Goal: Information Seeking & Learning: Check status

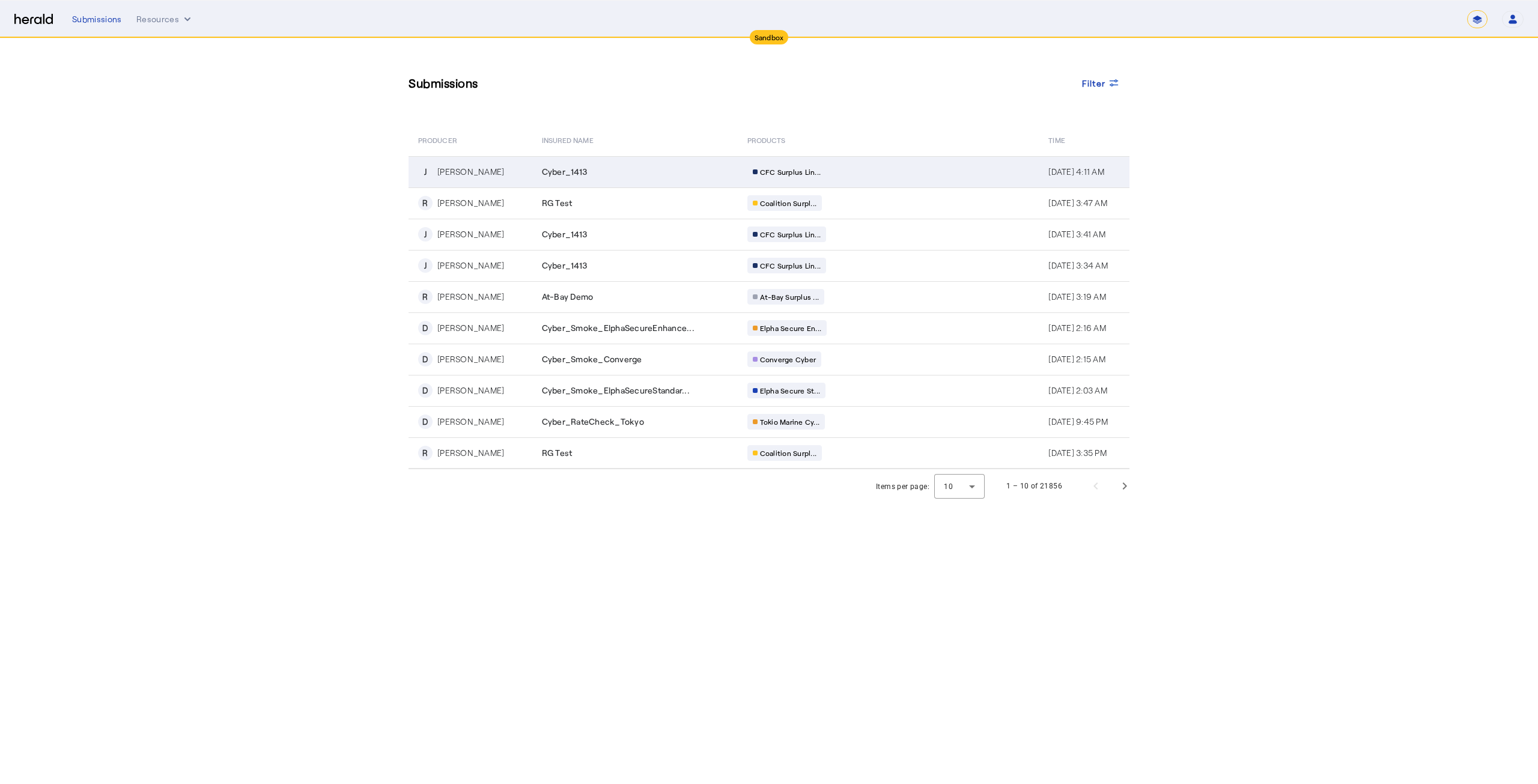
click at [577, 171] on span "Cyber_1413" at bounding box center [564, 172] width 46 height 12
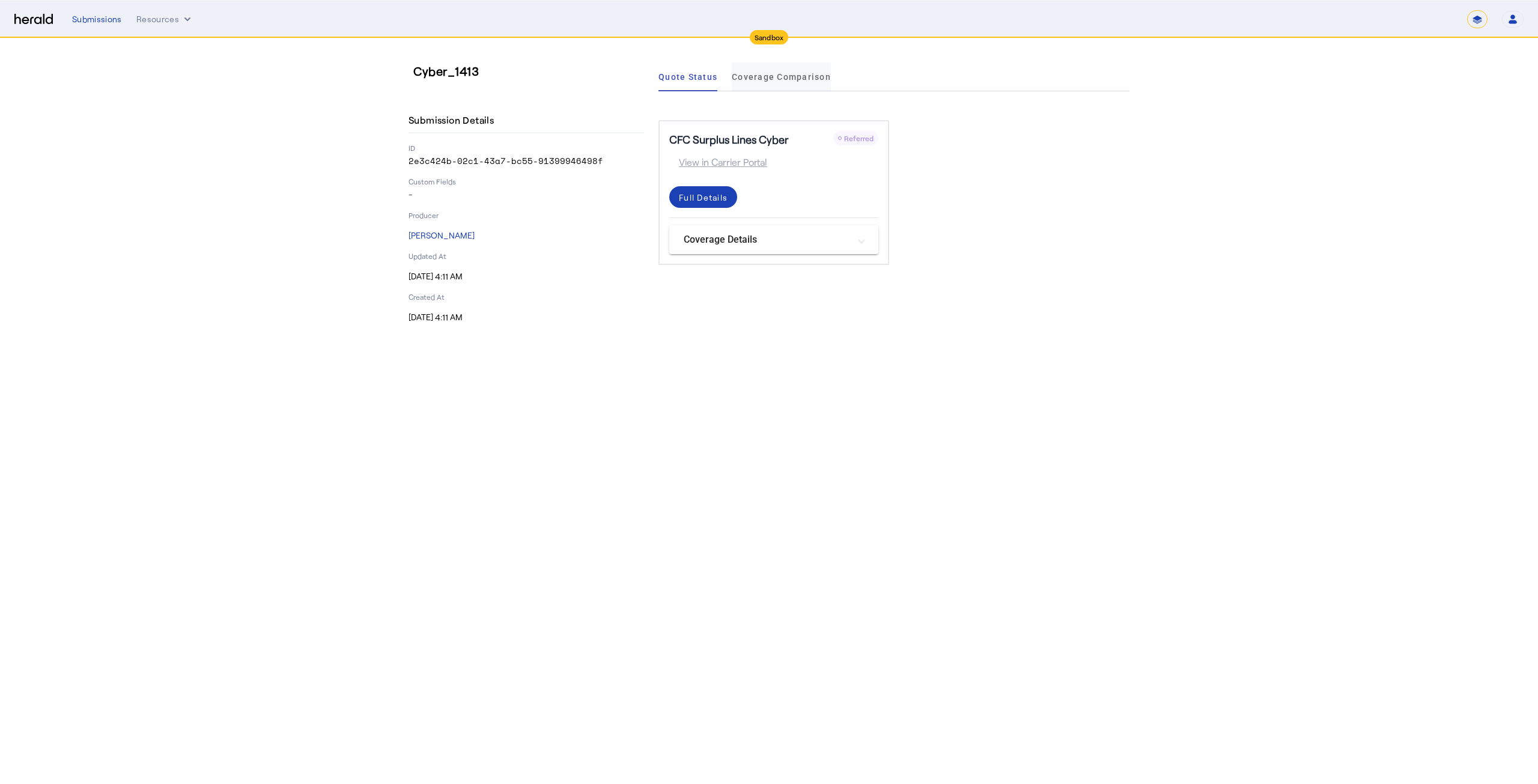
click at [771, 84] on span "Coverage Comparison" at bounding box center [781, 77] width 99 height 29
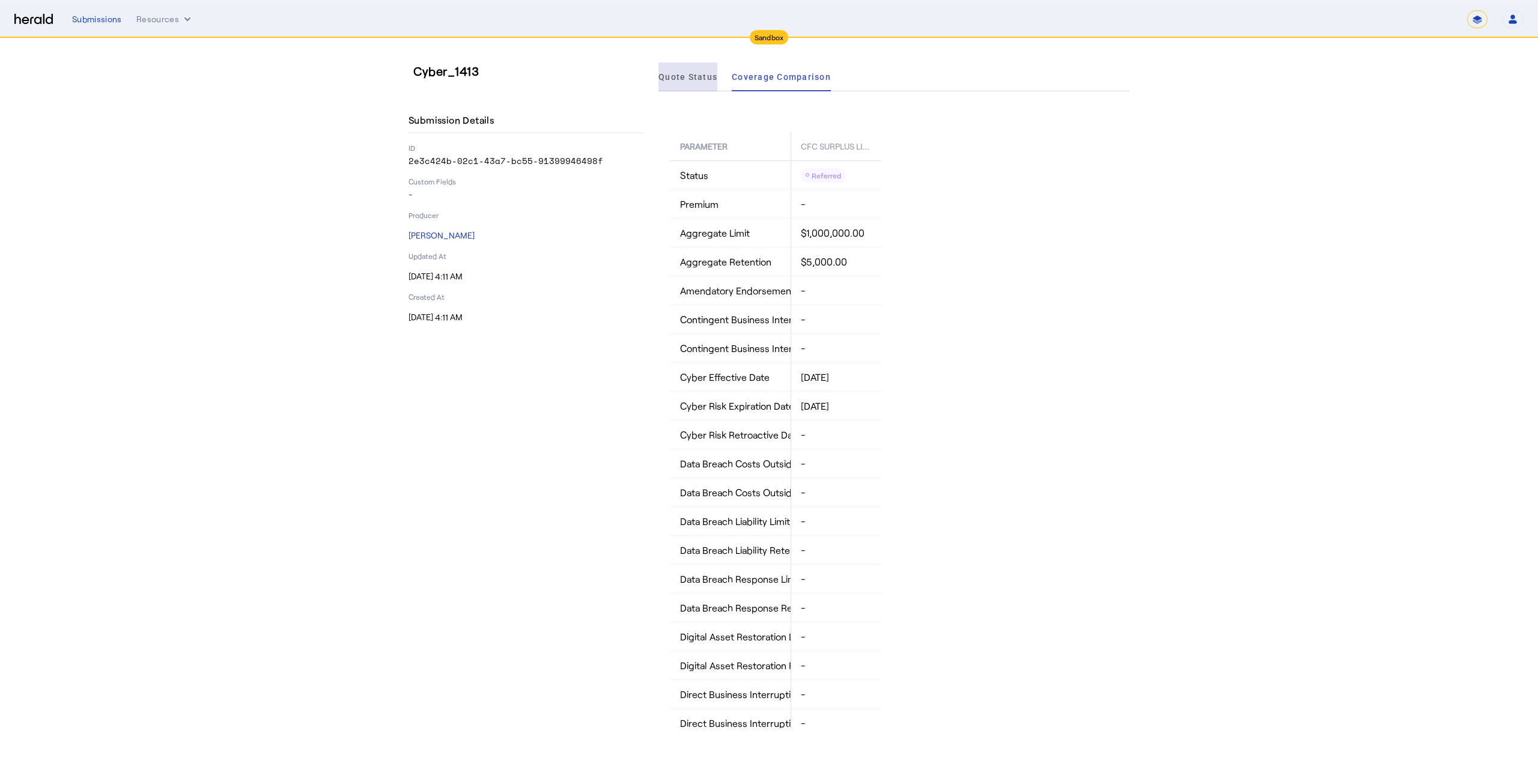
click at [704, 85] on span "Quote Status" at bounding box center [687, 77] width 59 height 29
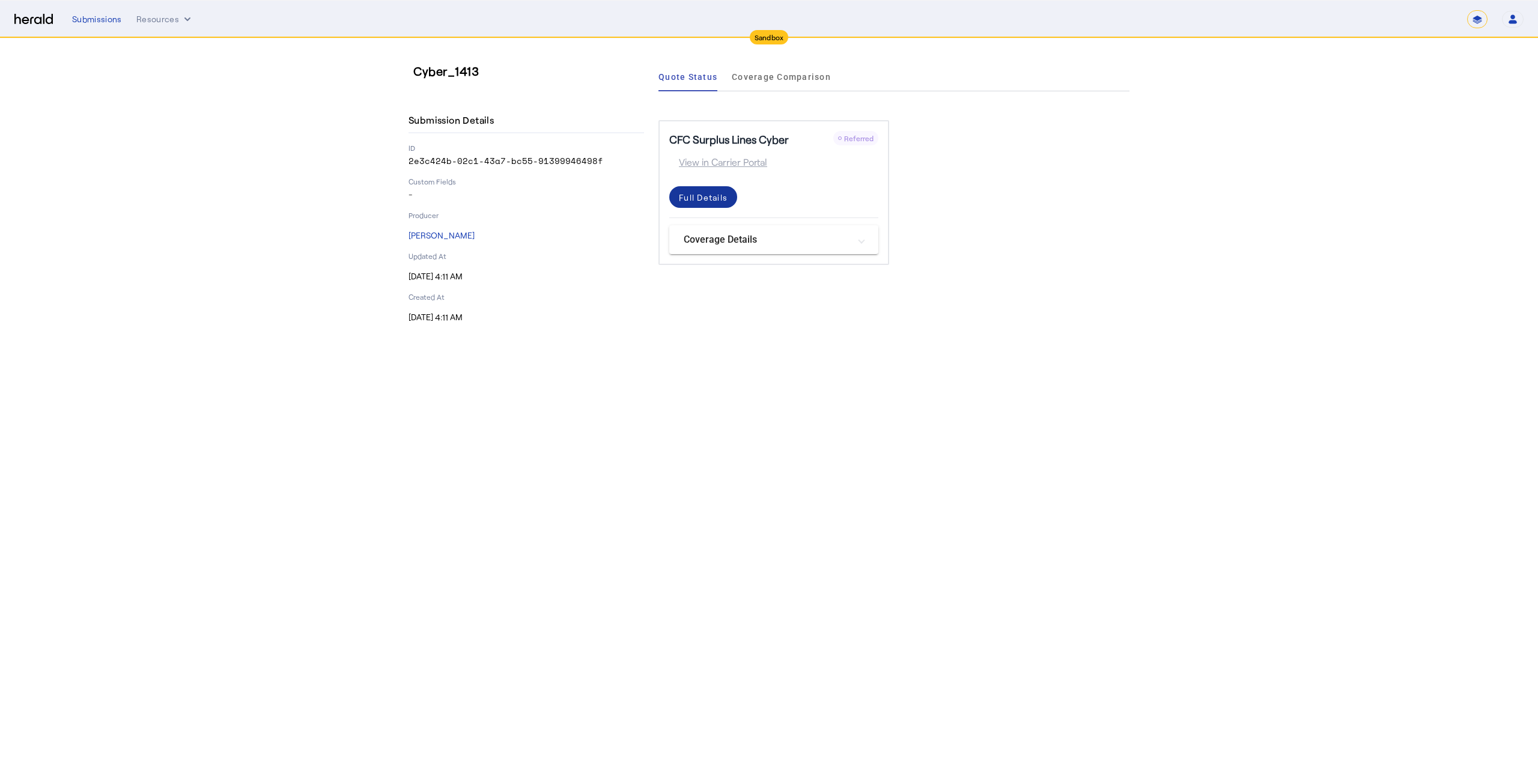
click at [718, 198] on div "Full Details" at bounding box center [703, 197] width 49 height 12
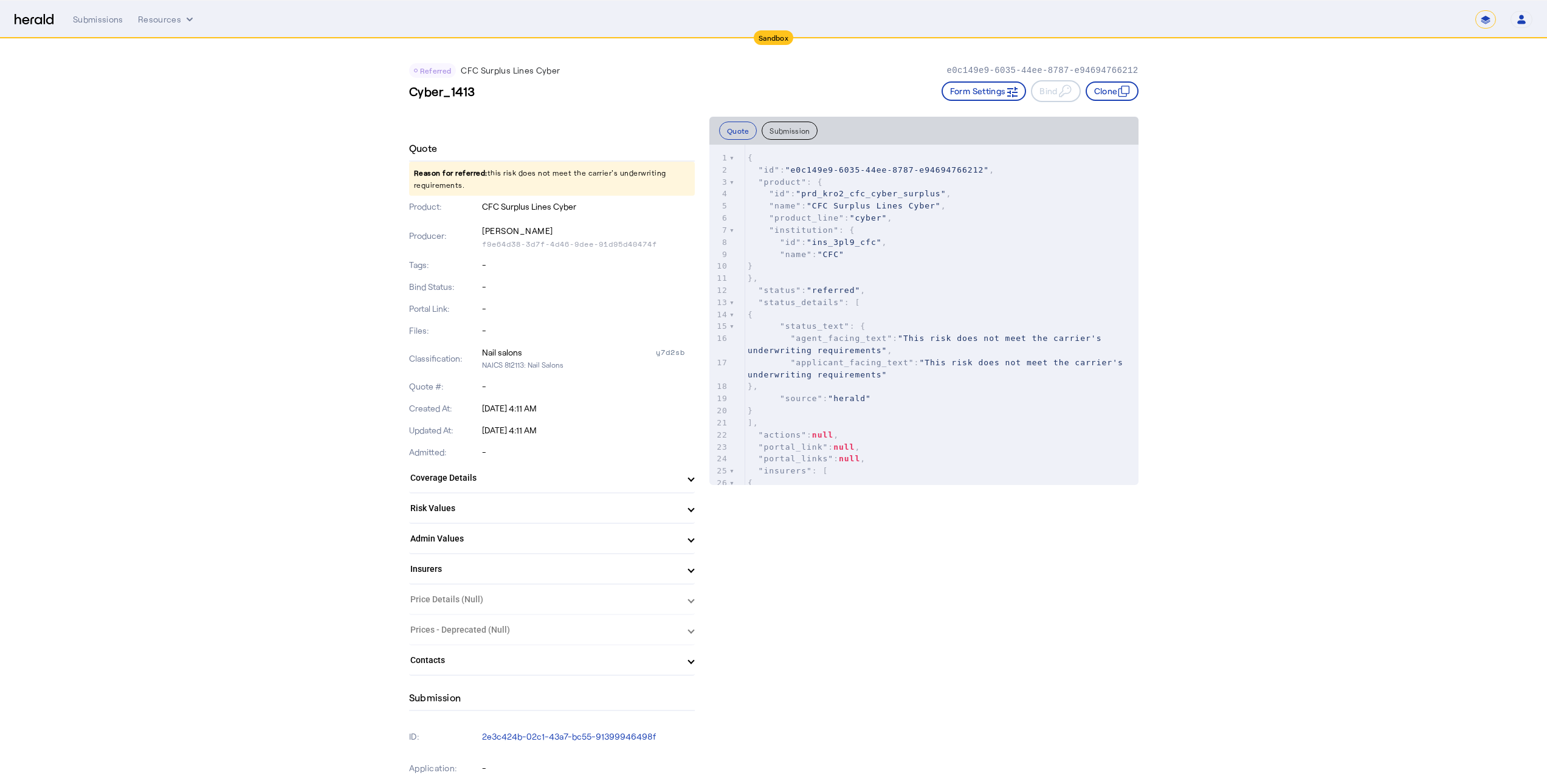
click at [662, 510] on mat-panel-title "Risk Values" at bounding box center [544, 509] width 268 height 13
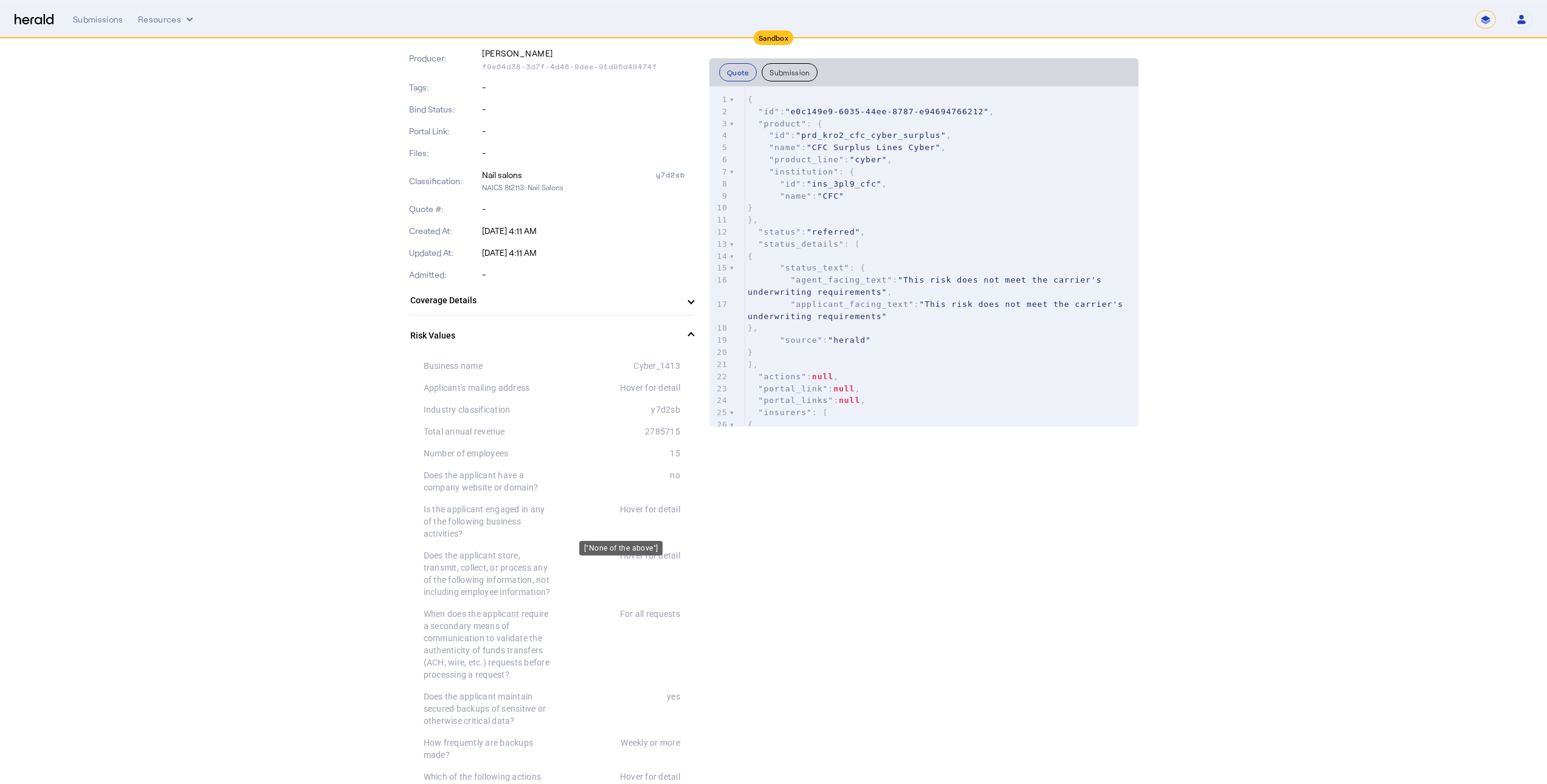
scroll to position [182, 0]
click at [653, 325] on mat-panel-title "Risk Values" at bounding box center [544, 331] width 268 height 13
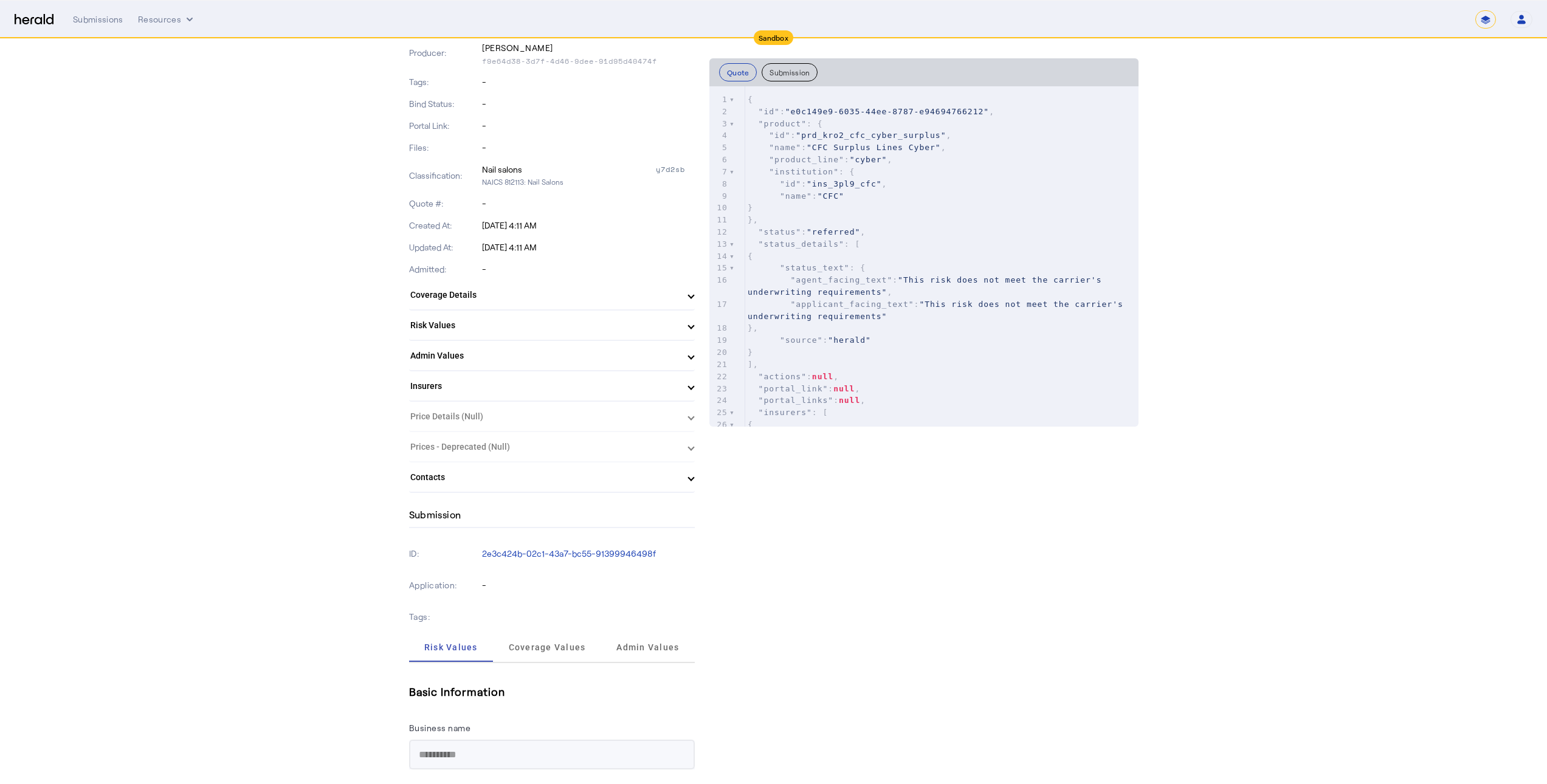
scroll to position [178, 0]
click at [617, 325] on mat-panel-title "Risk Values" at bounding box center [544, 331] width 268 height 13
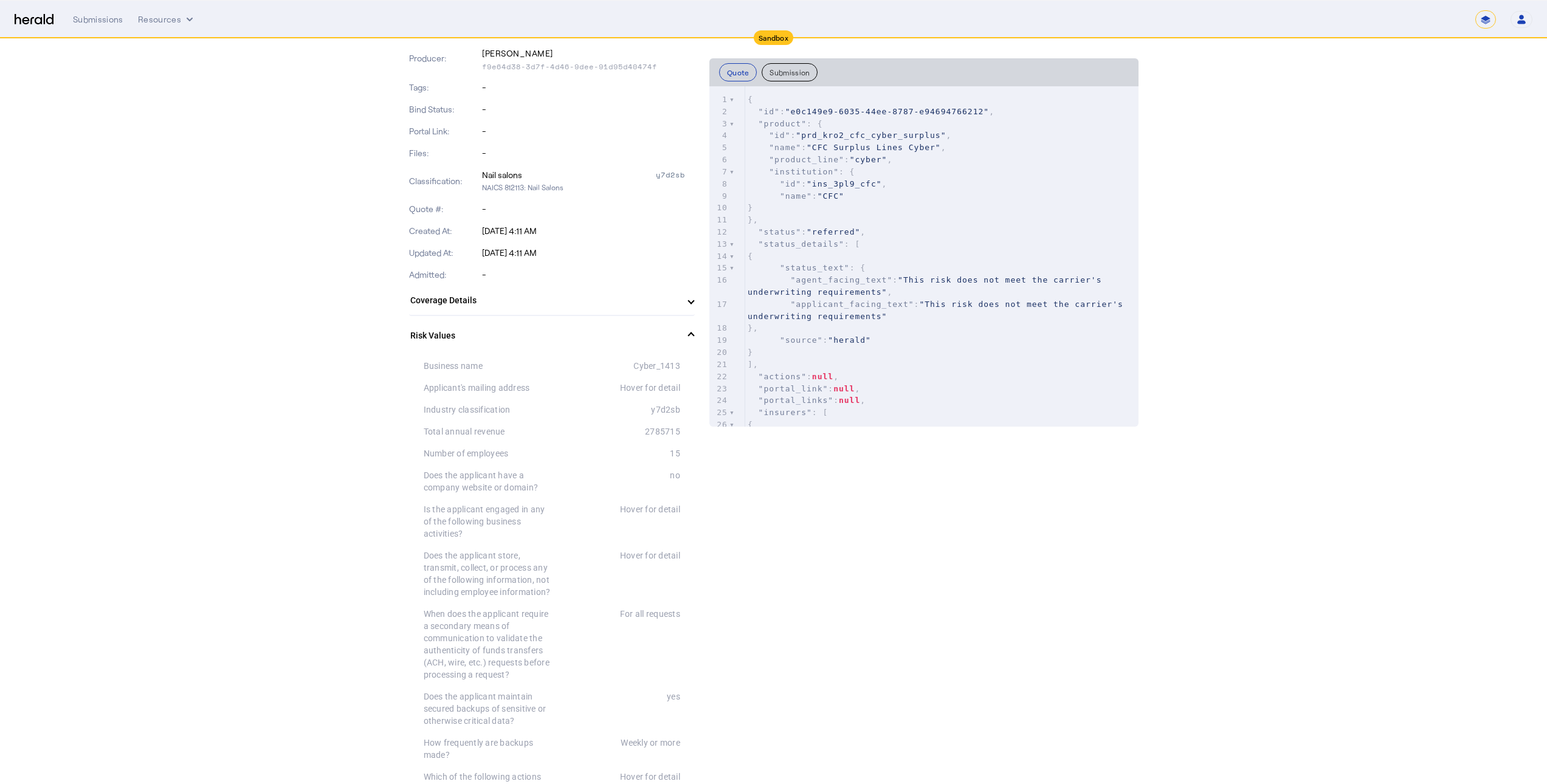
click at [617, 325] on mat-expansion-panel-header "Risk Values" at bounding box center [552, 336] width 286 height 39
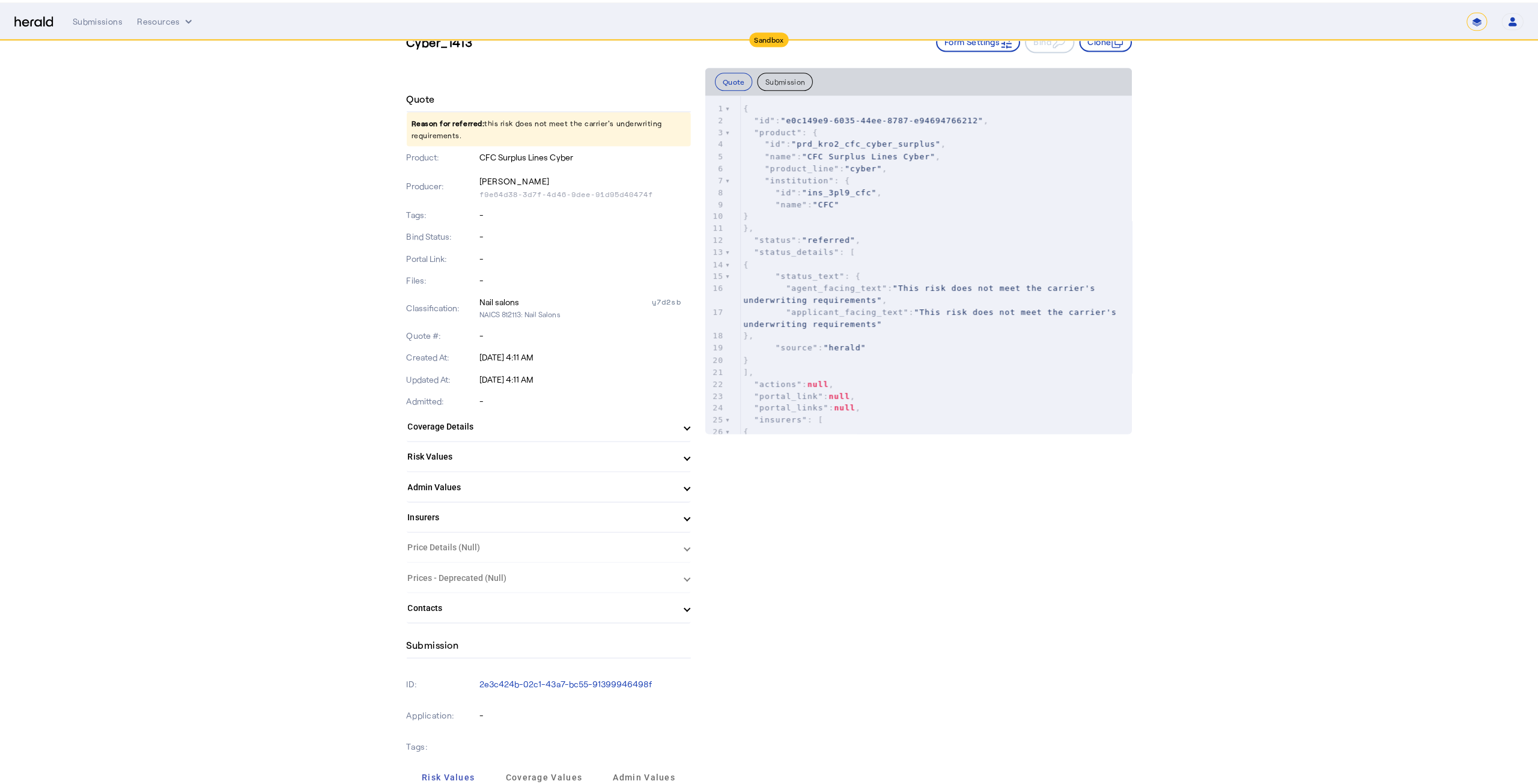
scroll to position [0, 0]
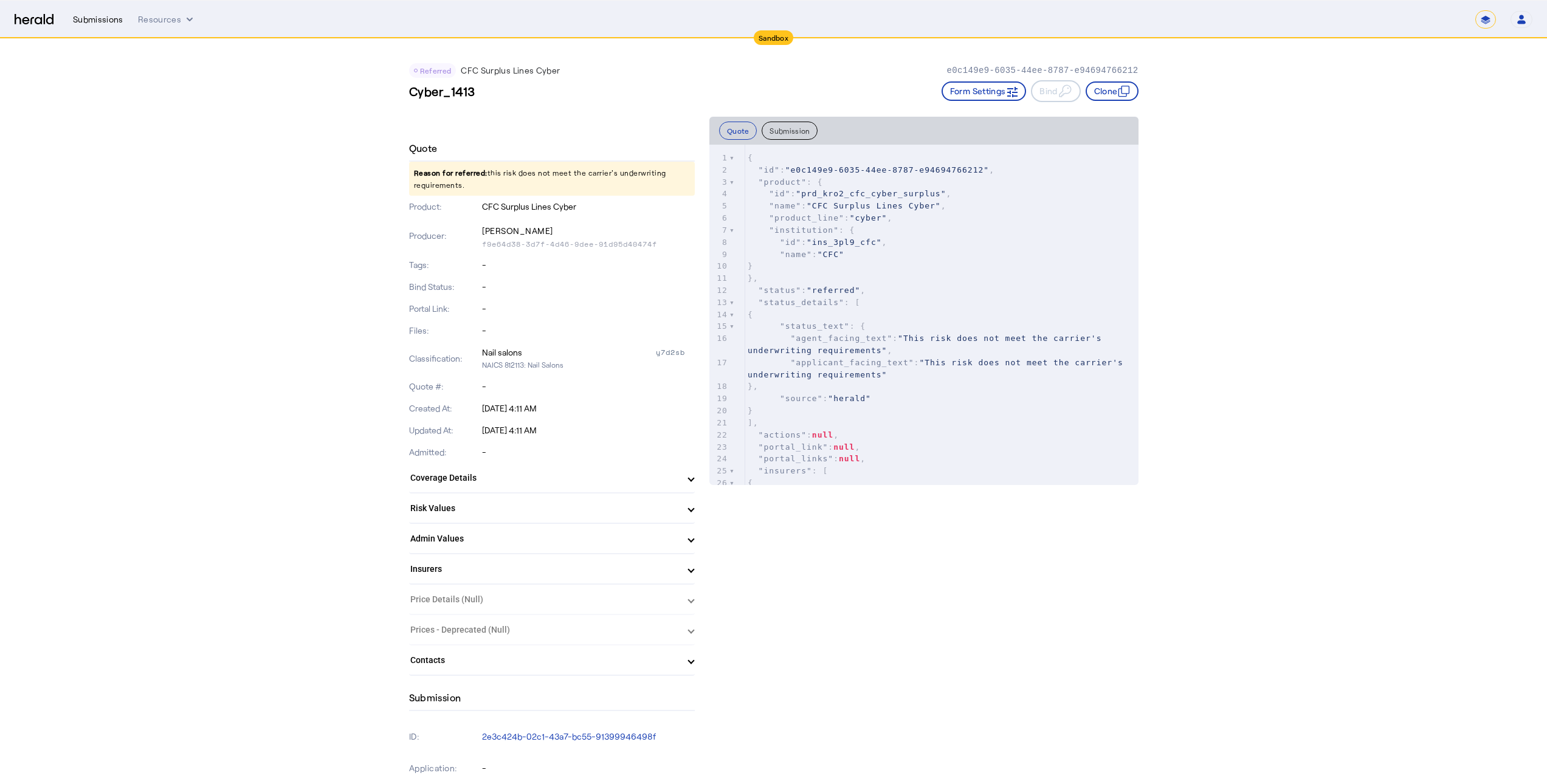
click at [95, 21] on div "Submissions" at bounding box center [98, 20] width 50 height 13
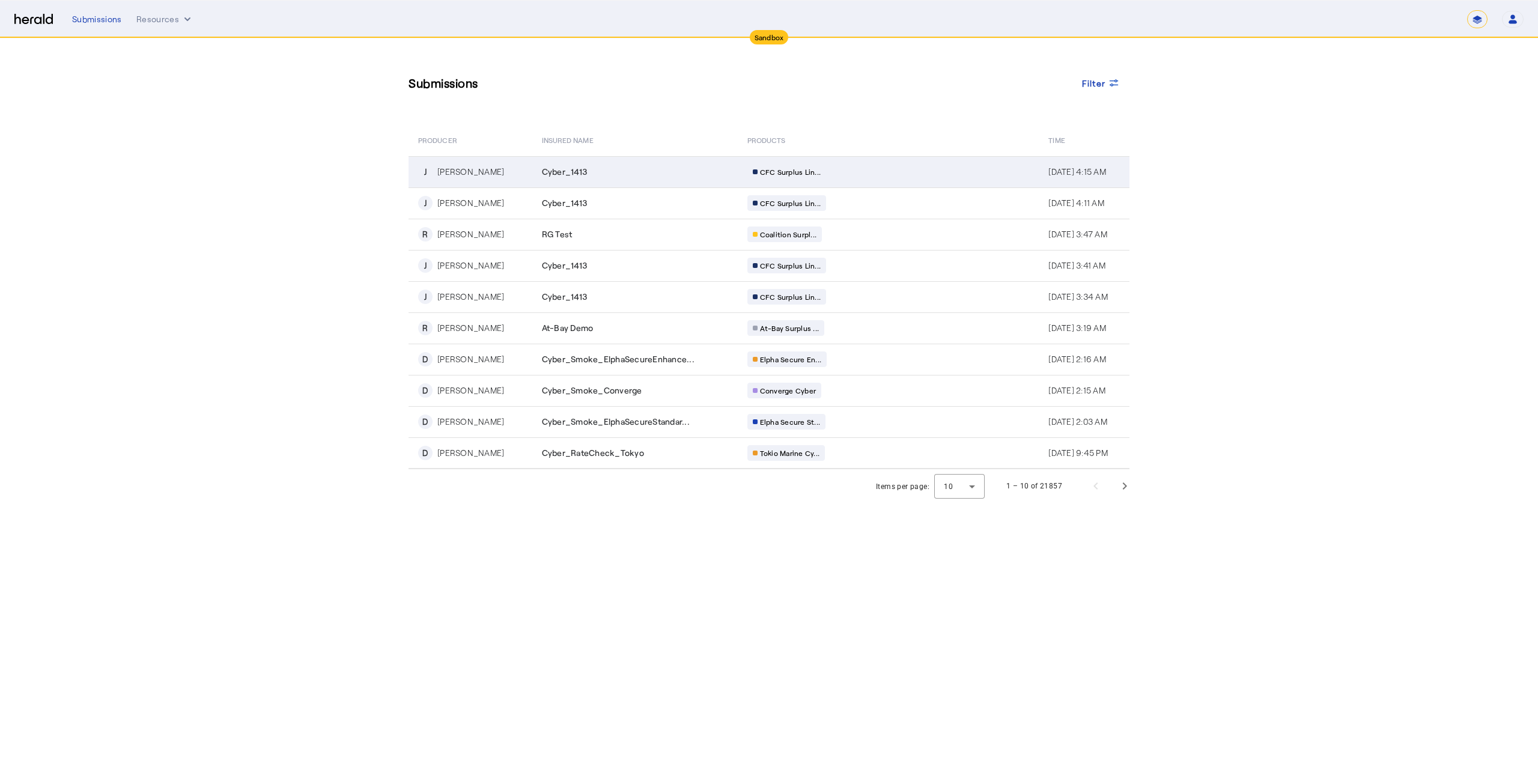
click at [467, 174] on div "[PERSON_NAME]" at bounding box center [471, 172] width 66 height 12
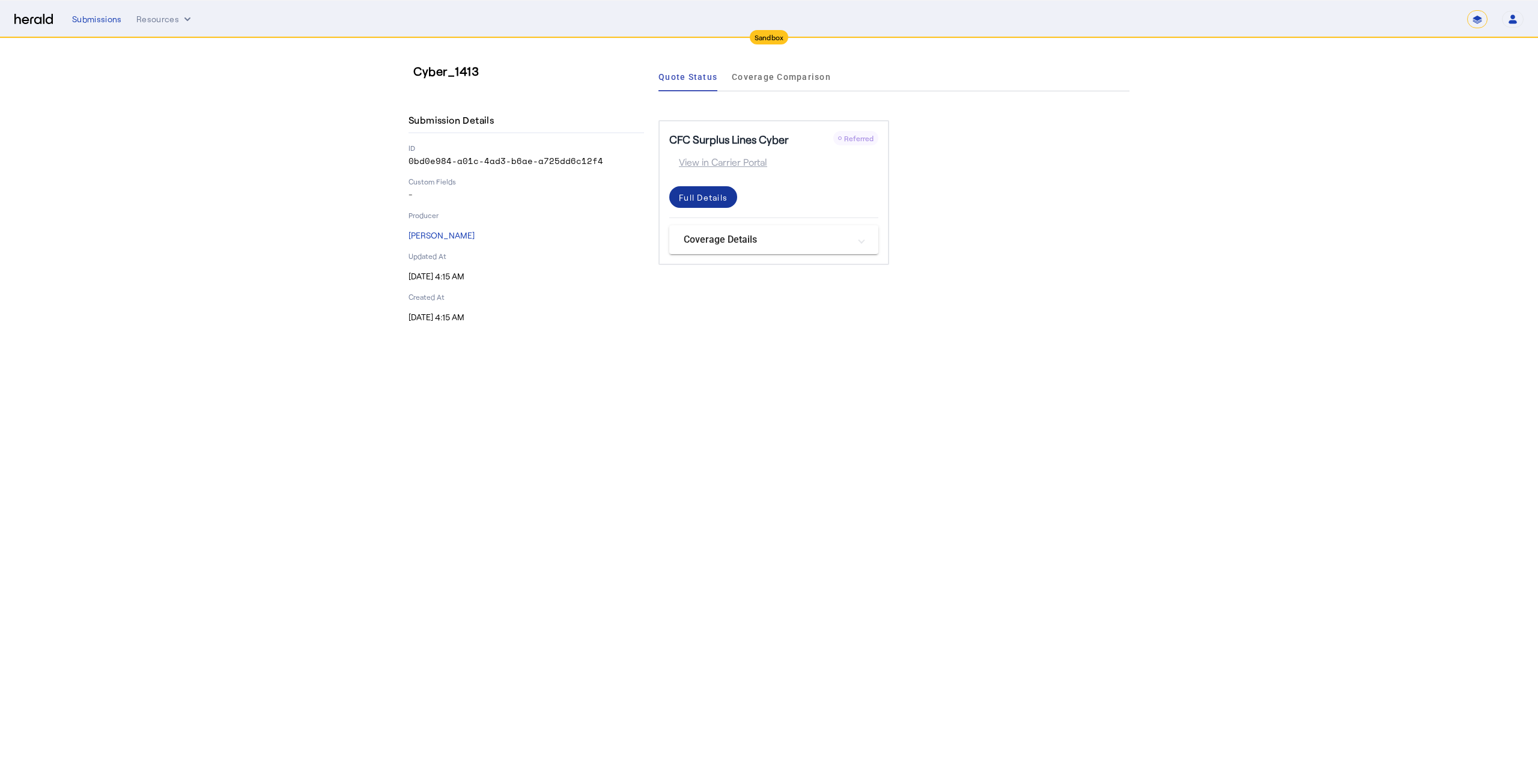
click at [704, 193] on div "Full Details" at bounding box center [703, 197] width 49 height 12
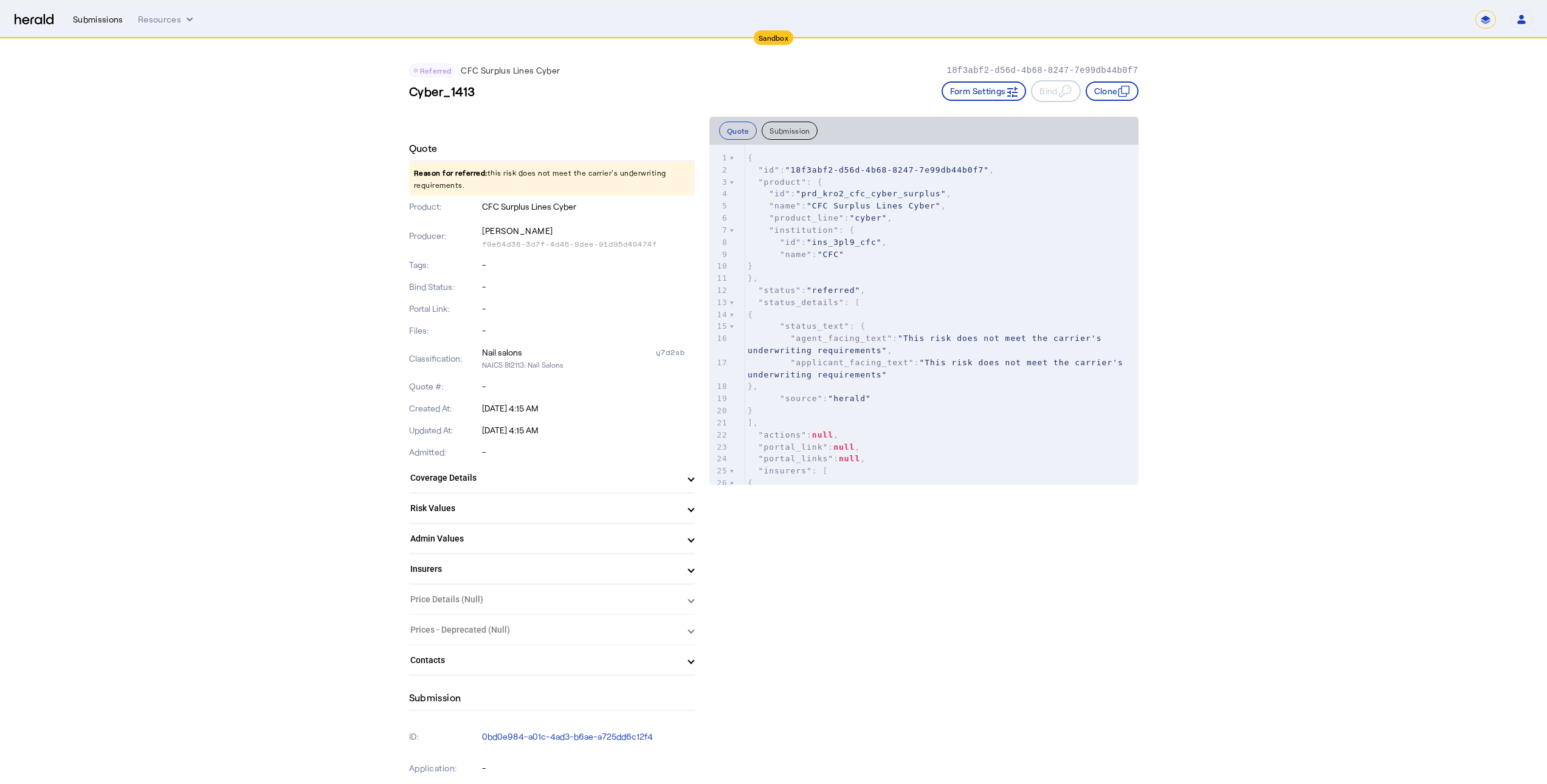
click at [84, 17] on div "Submissions" at bounding box center [98, 20] width 50 height 13
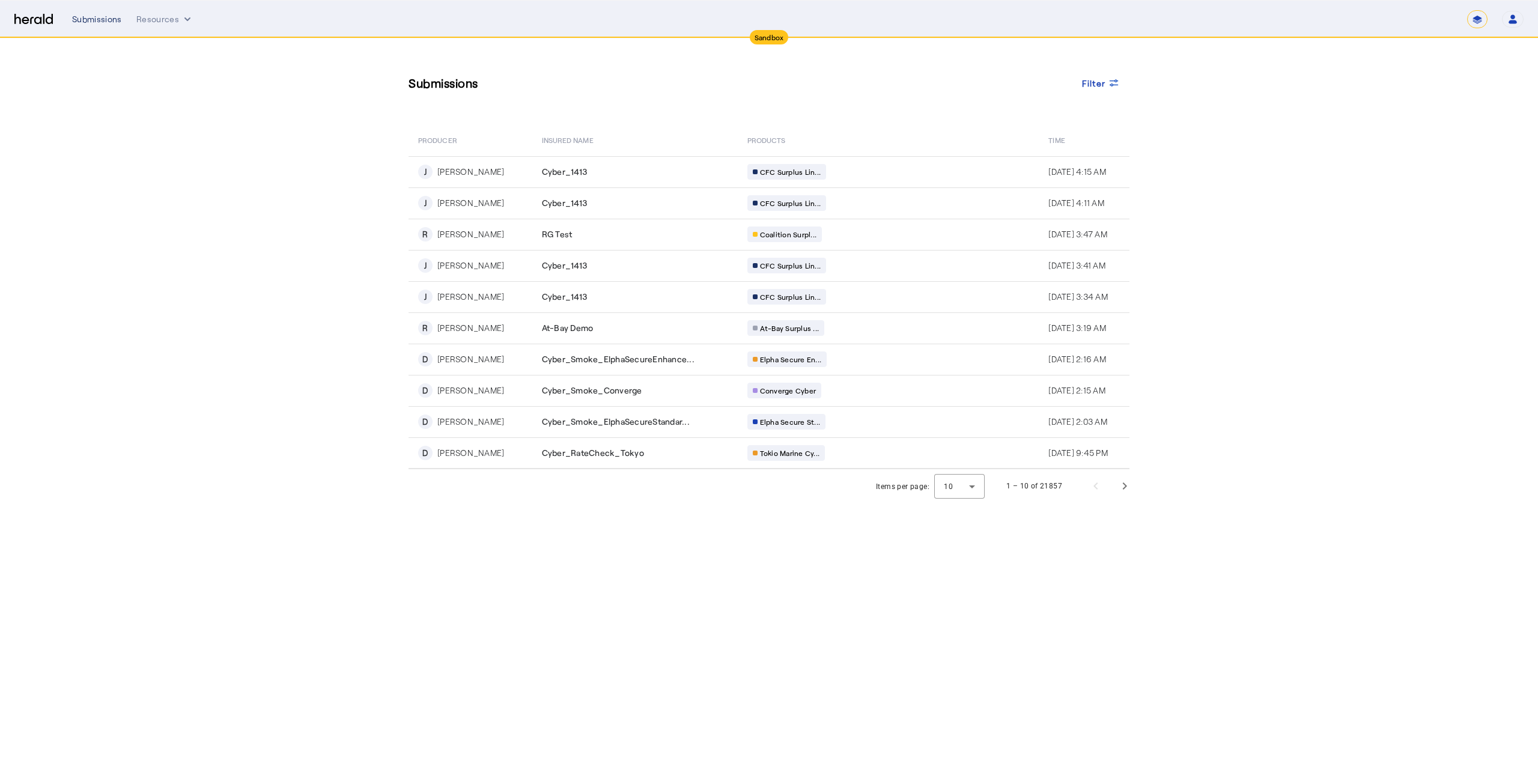
click at [88, 23] on div "Submissions" at bounding box center [97, 19] width 49 height 12
click at [114, 20] on div "Submissions" at bounding box center [97, 19] width 49 height 12
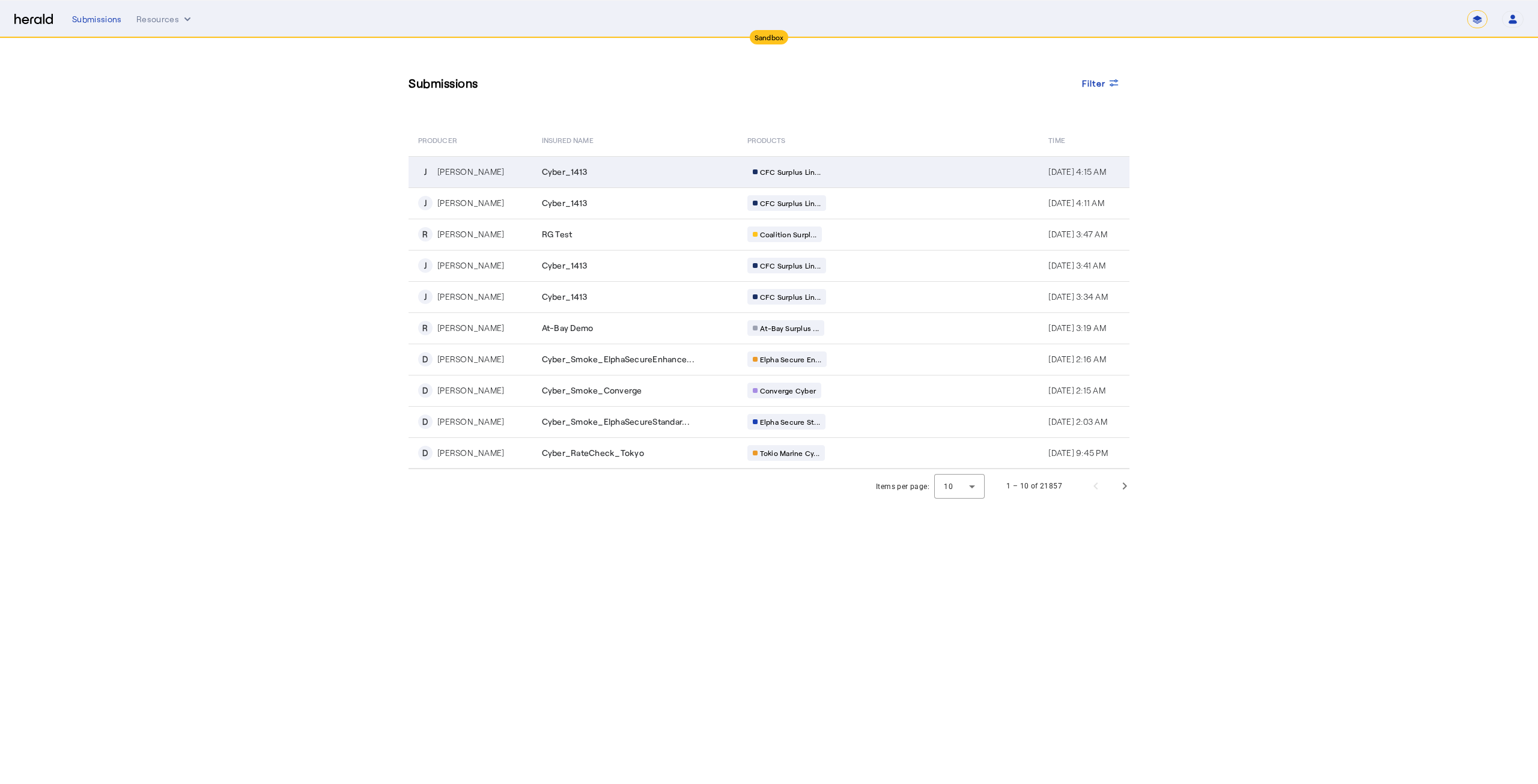
click at [459, 169] on div "[PERSON_NAME]" at bounding box center [471, 172] width 66 height 12
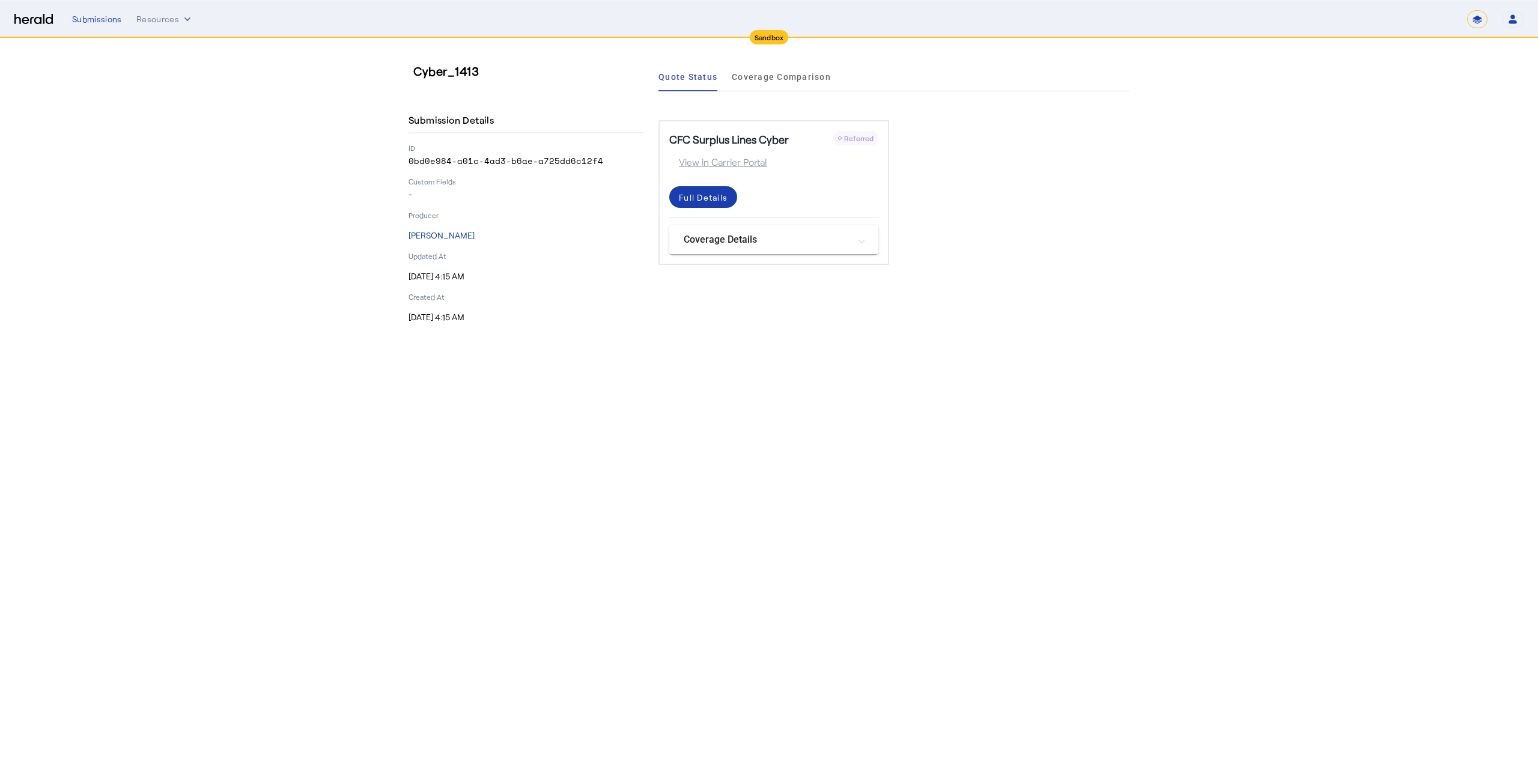
click at [715, 193] on div "Full Details" at bounding box center [703, 197] width 49 height 12
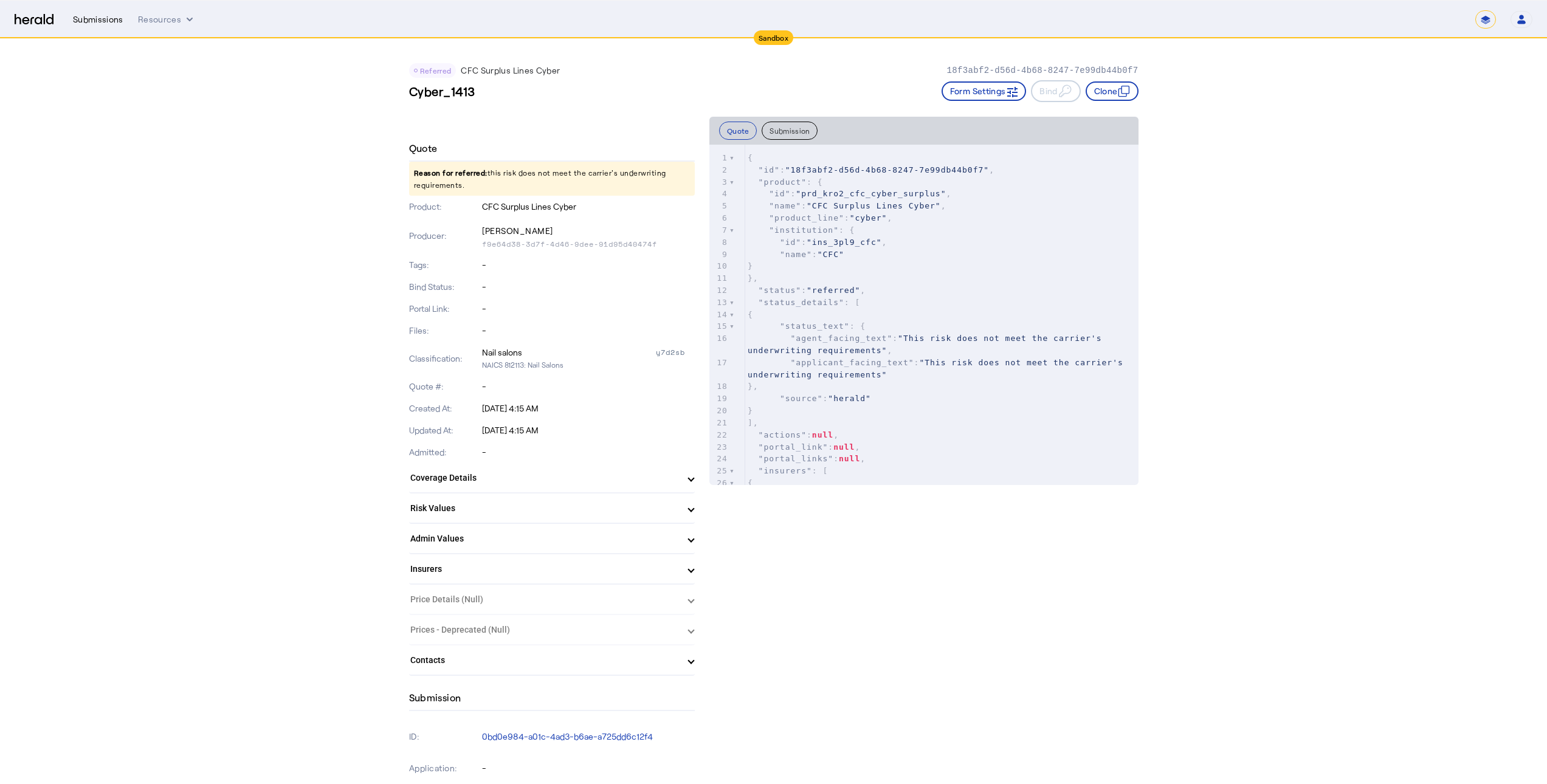
click at [93, 15] on div "Submissions" at bounding box center [98, 20] width 50 height 13
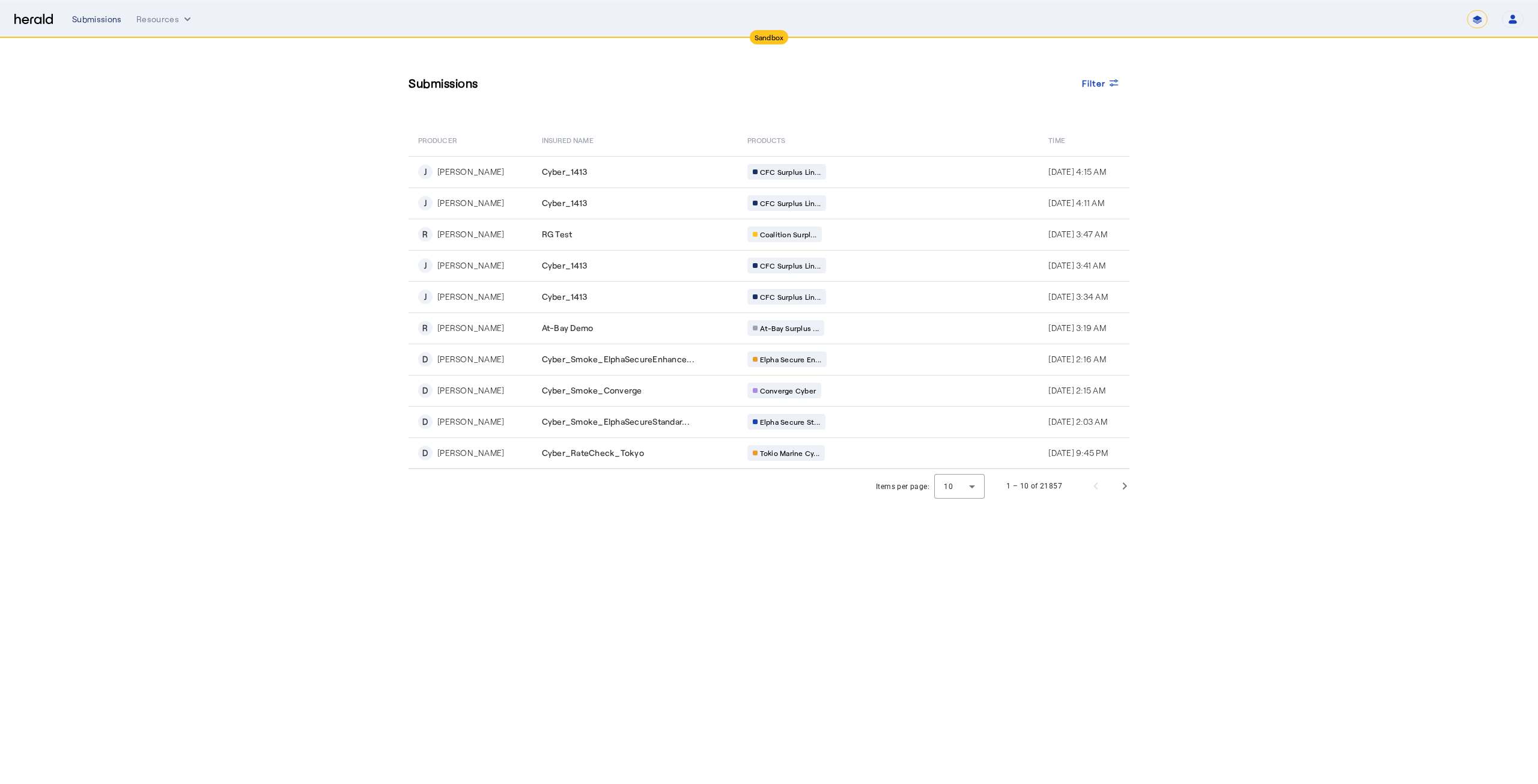
click at [101, 15] on div "Submissions" at bounding box center [97, 19] width 49 height 12
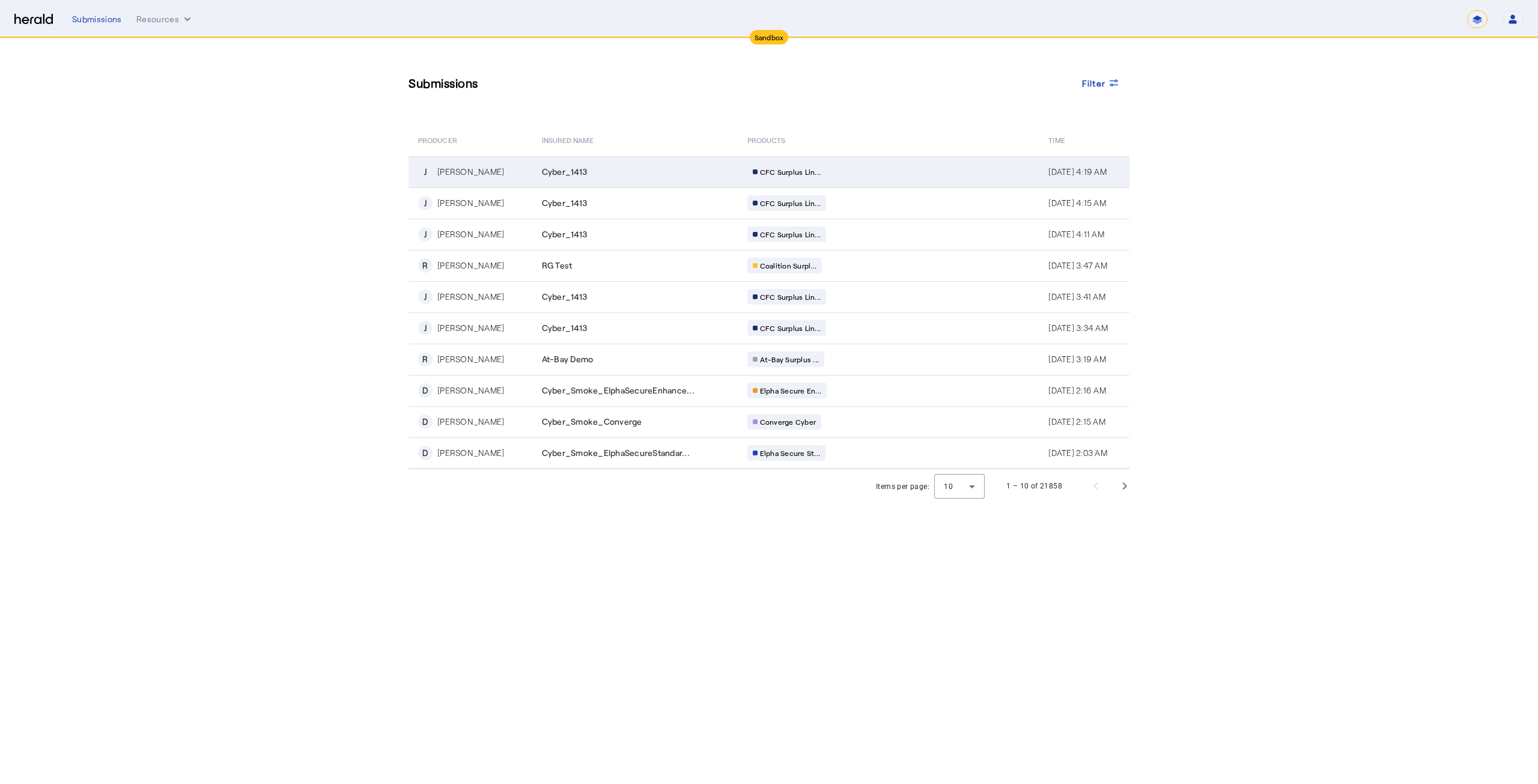
click at [462, 172] on div "[PERSON_NAME]" at bounding box center [471, 172] width 66 height 12
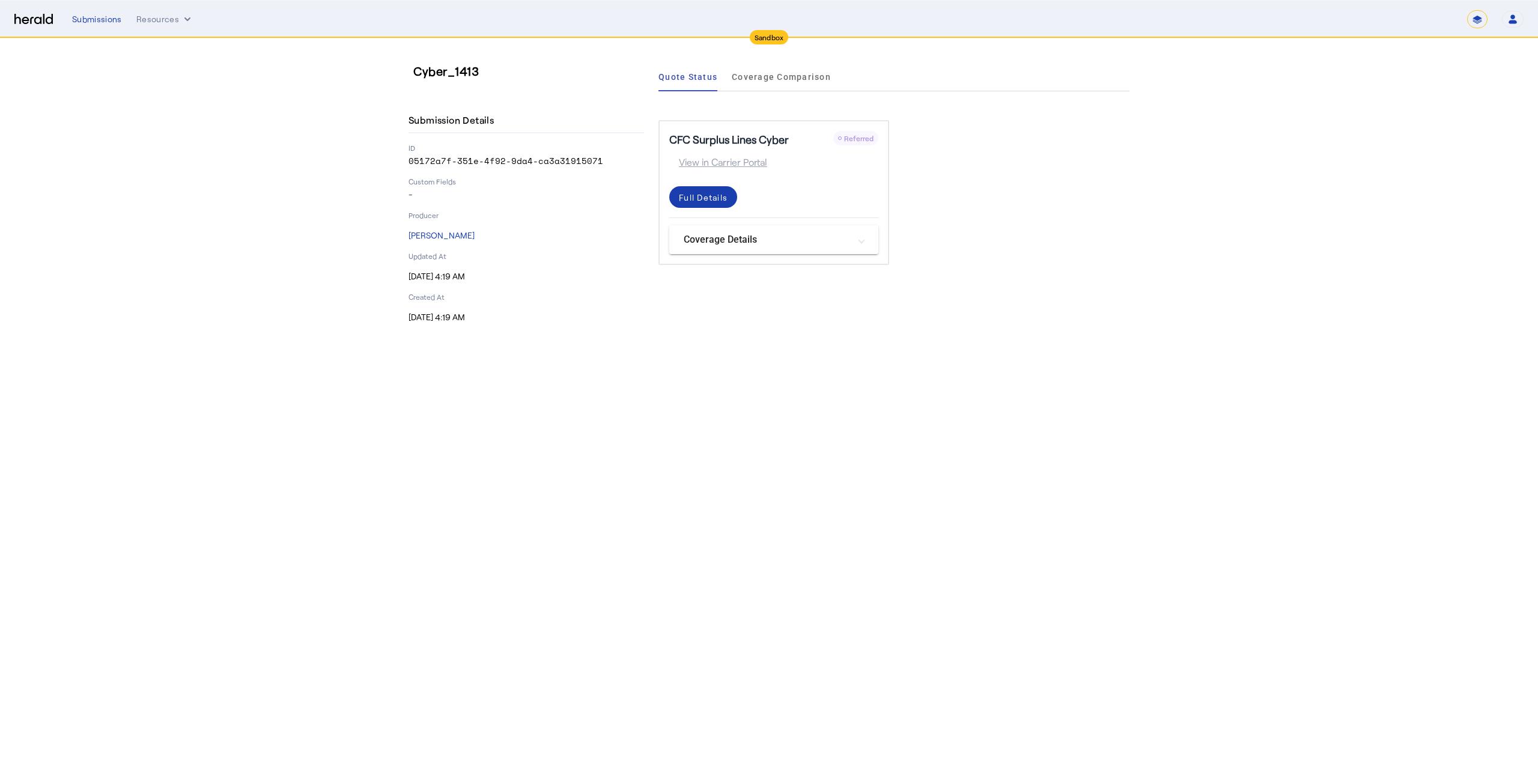
click at [709, 191] on div "Full Details" at bounding box center [703, 197] width 49 height 12
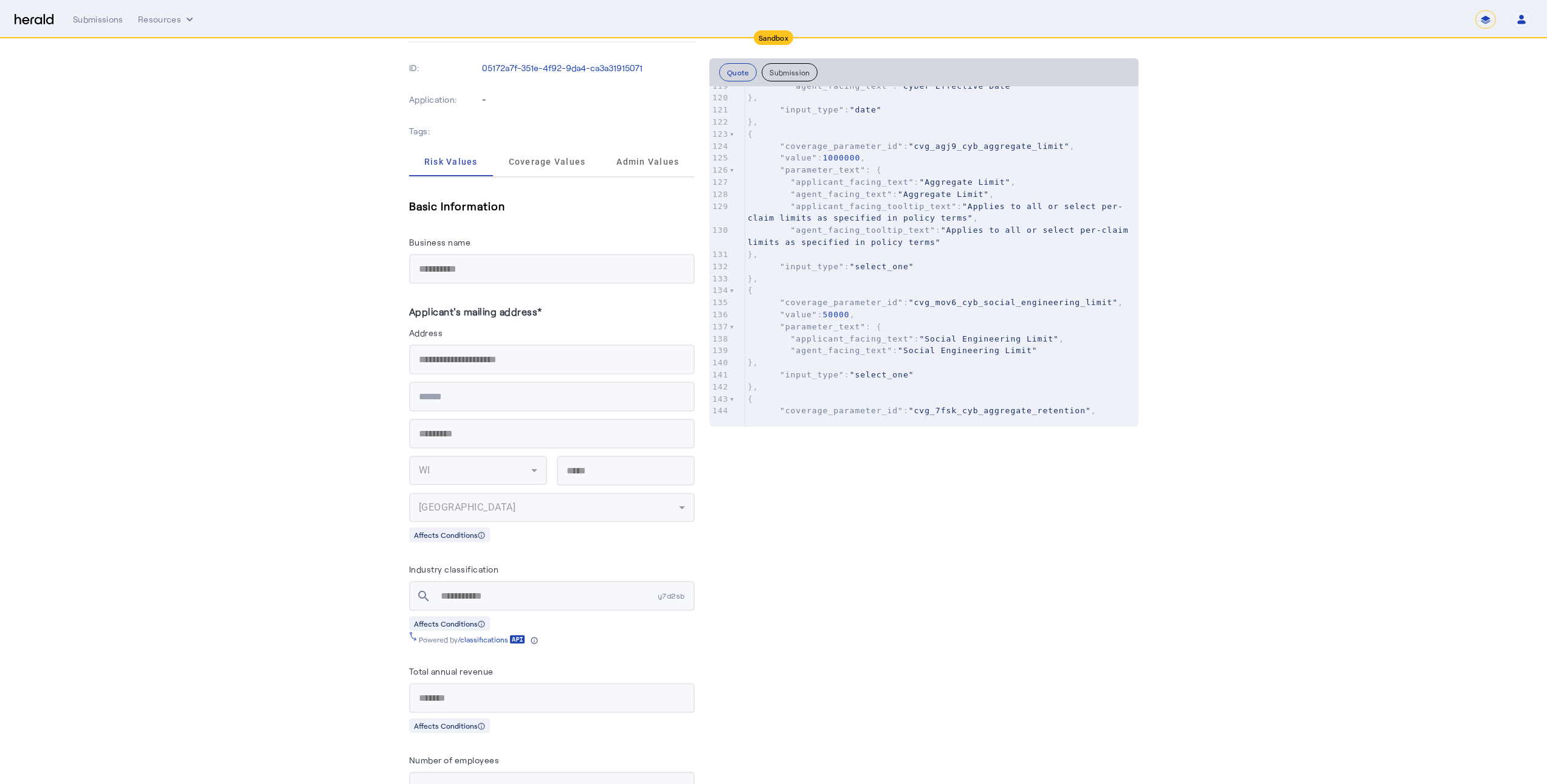
click at [127, 20] on div "Submissions Resources" at bounding box center [774, 20] width 1402 height 13
click at [117, 20] on div "Submissions" at bounding box center [98, 20] width 50 height 13
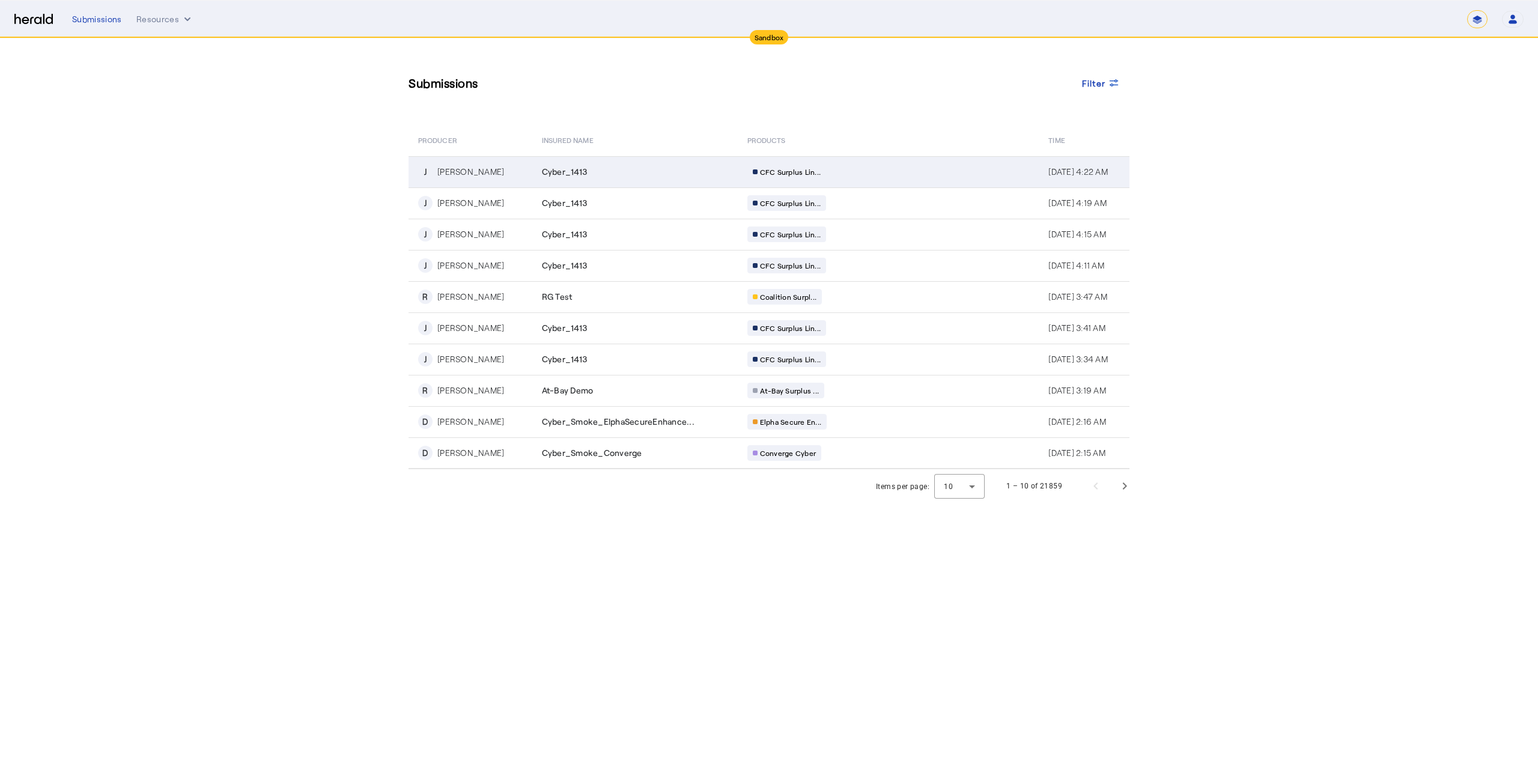
click at [557, 177] on span "Cyber_1413" at bounding box center [564, 172] width 46 height 12
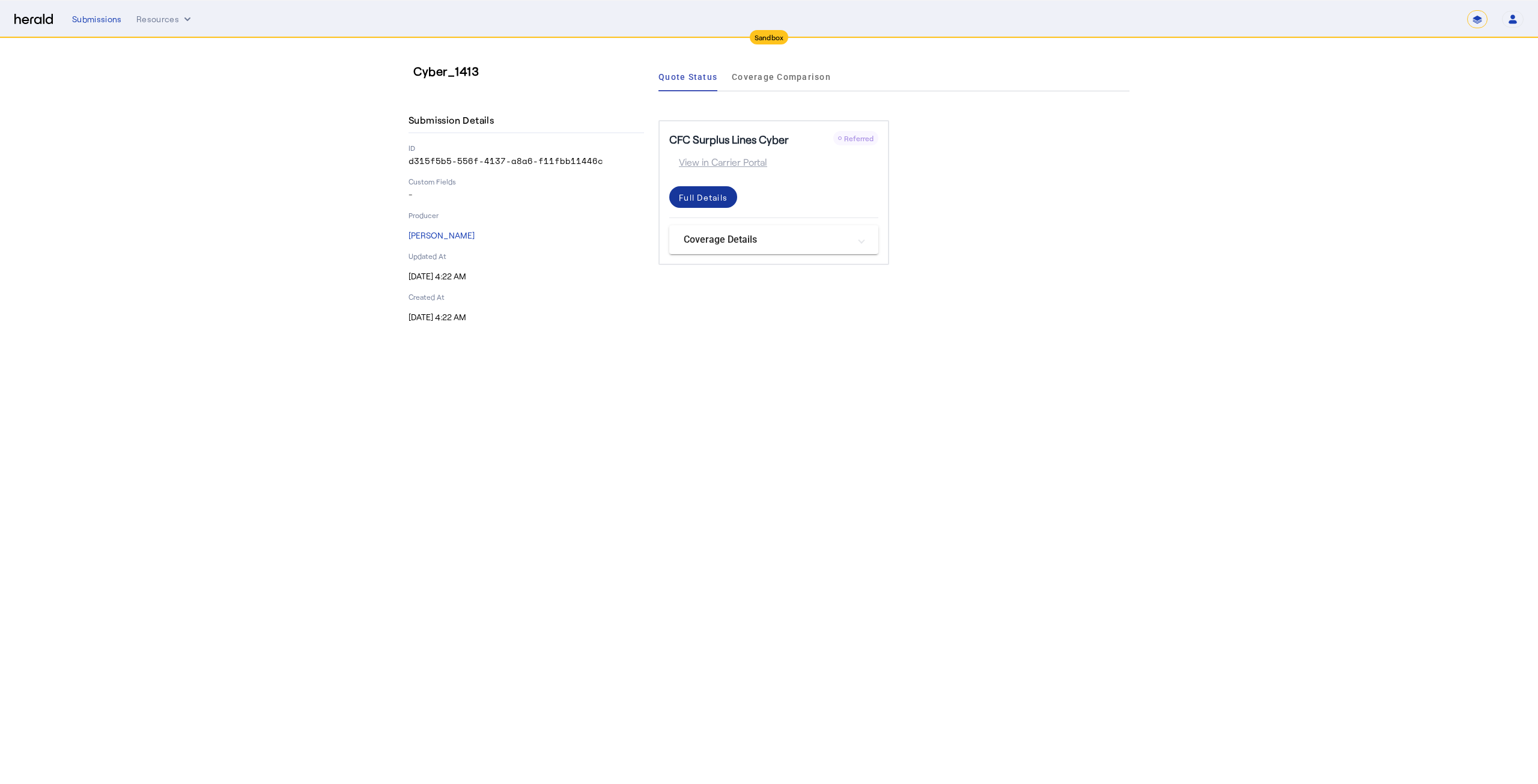
click at [700, 197] on div "Full Details" at bounding box center [703, 197] width 49 height 12
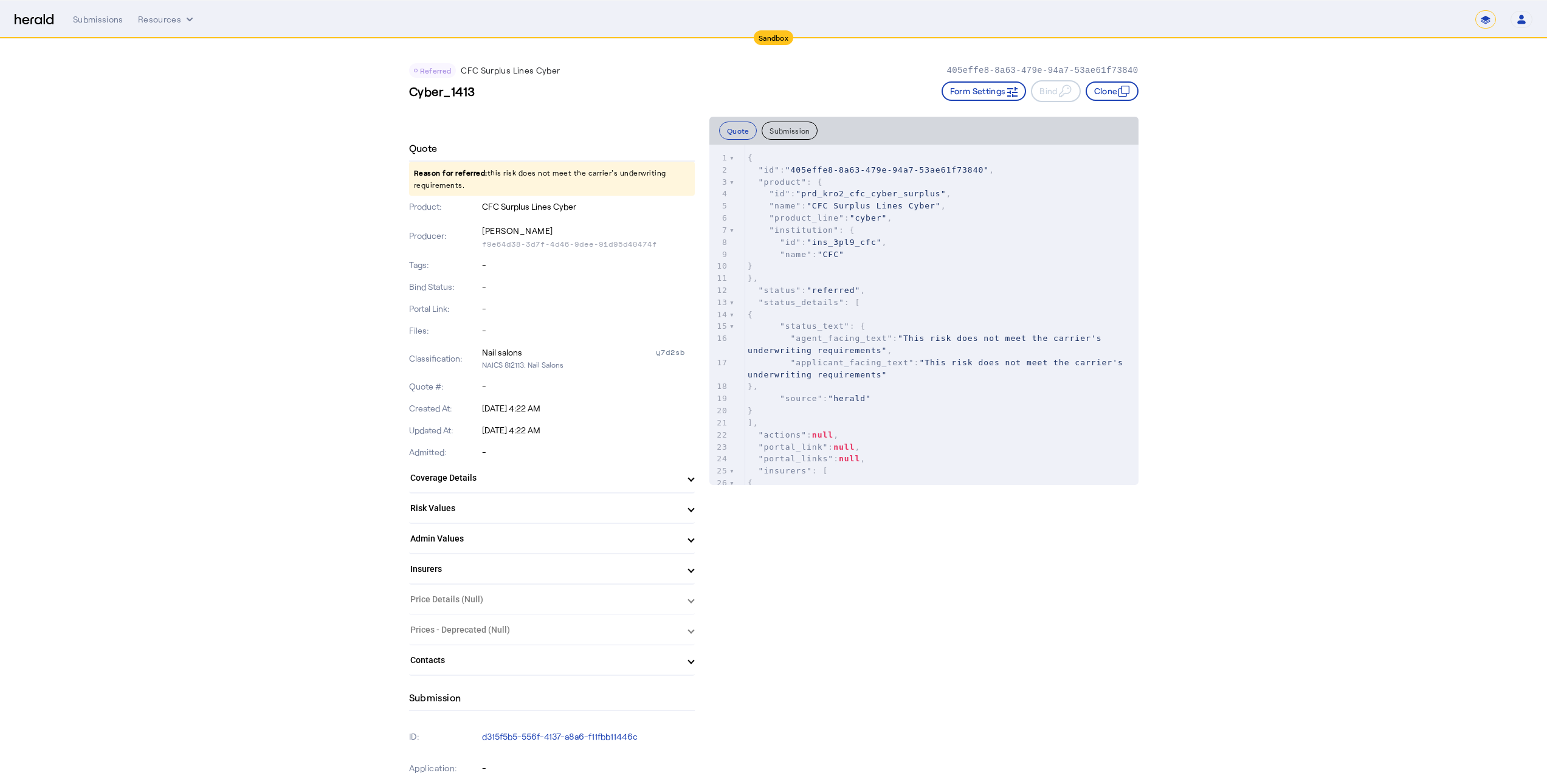
drag, startPoint x: 471, startPoint y: 184, endPoint x: 490, endPoint y: 169, distance: 24.2
click at [490, 169] on p "Reason for referred: this risk does not meet the carrier's underwriting require…" at bounding box center [552, 179] width 286 height 34
click at [97, 21] on div "Submissions" at bounding box center [98, 20] width 50 height 13
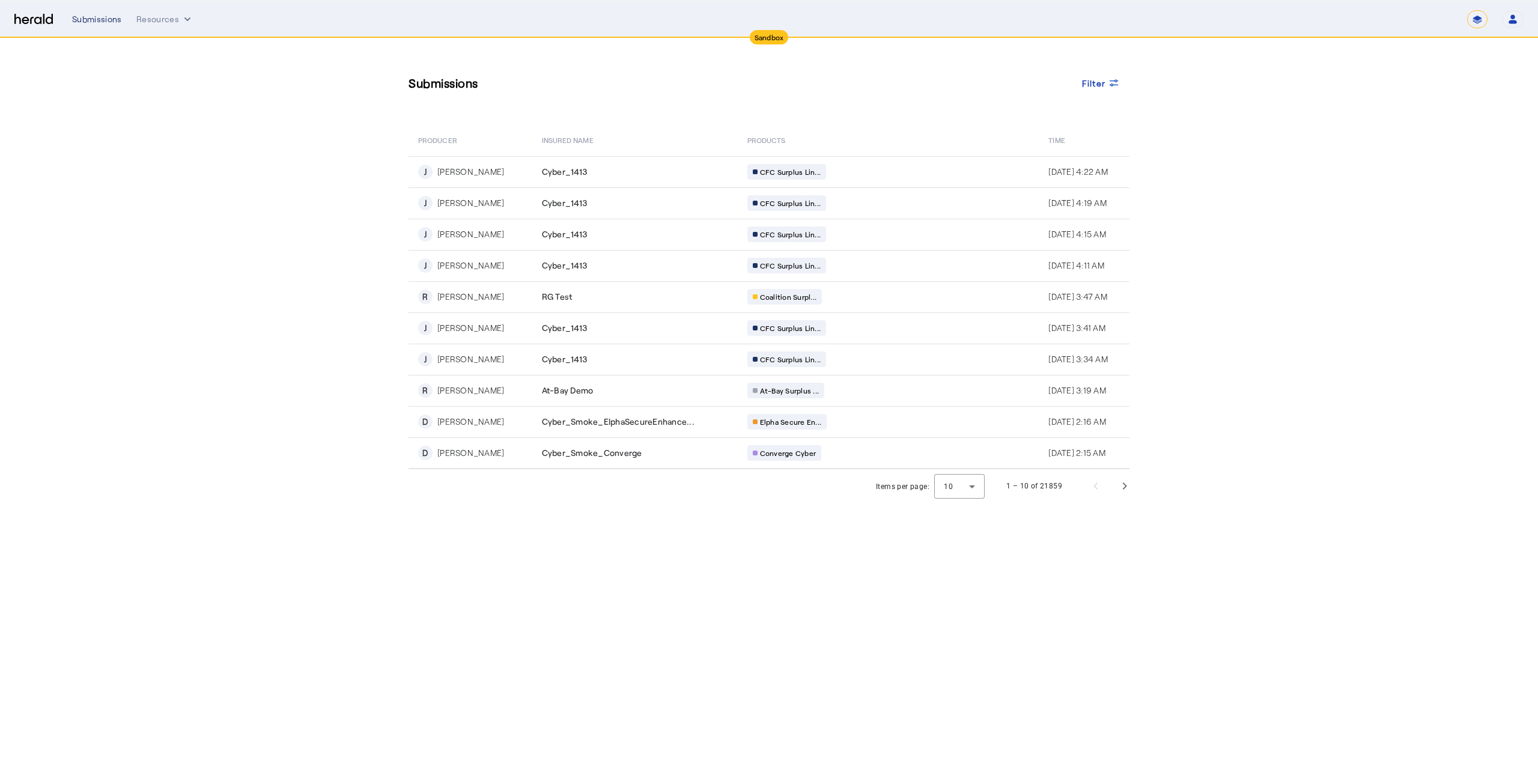
click at [104, 19] on div "Submissions" at bounding box center [97, 19] width 49 height 12
click at [96, 15] on div "Submissions" at bounding box center [97, 19] width 49 height 12
click at [172, 18] on button "Resources" at bounding box center [165, 19] width 57 height 12
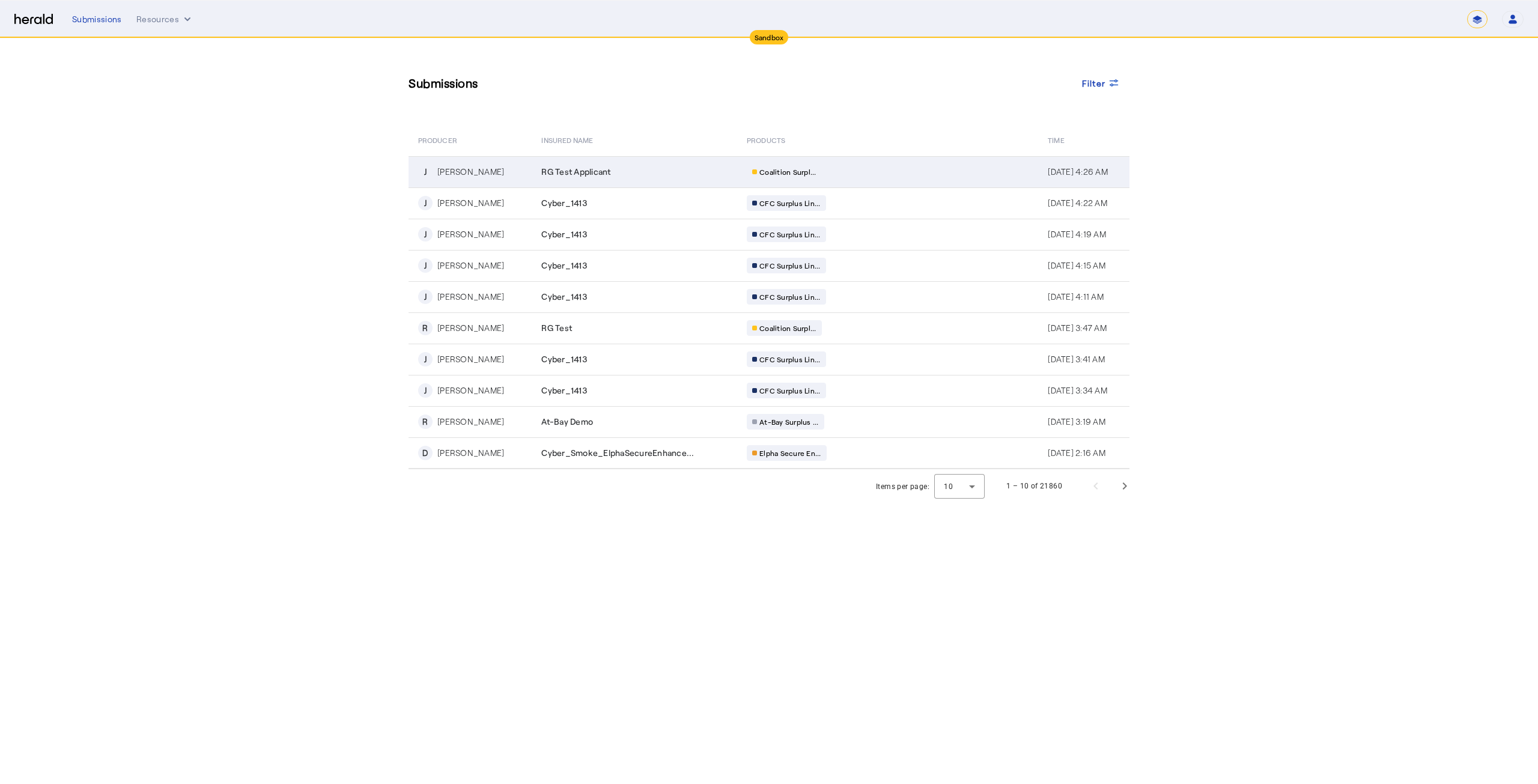
click at [762, 165] on div "Coalition Surpl..." at bounding box center [784, 172] width 75 height 15
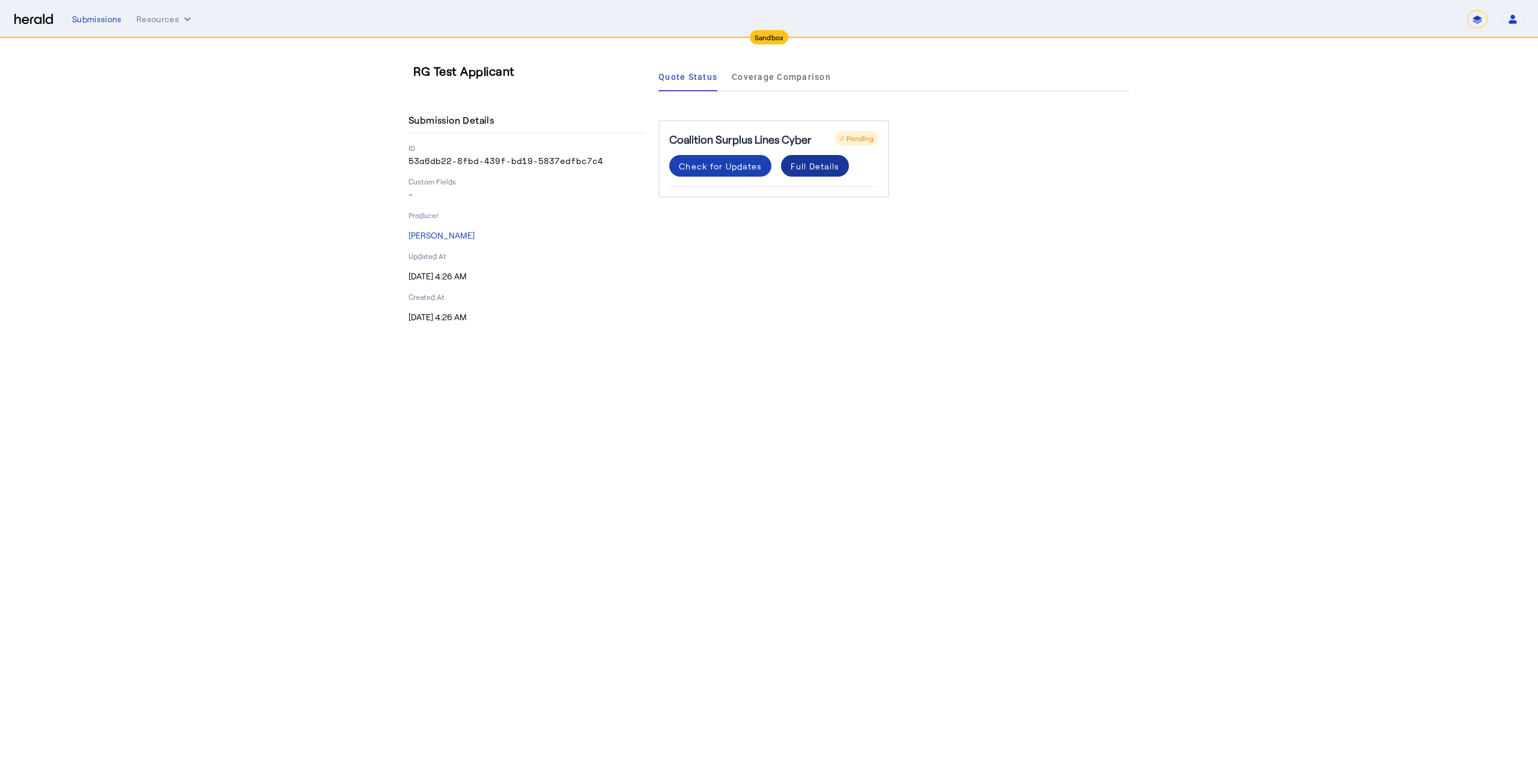
click at [817, 163] on div "Full Details" at bounding box center [814, 166] width 49 height 12
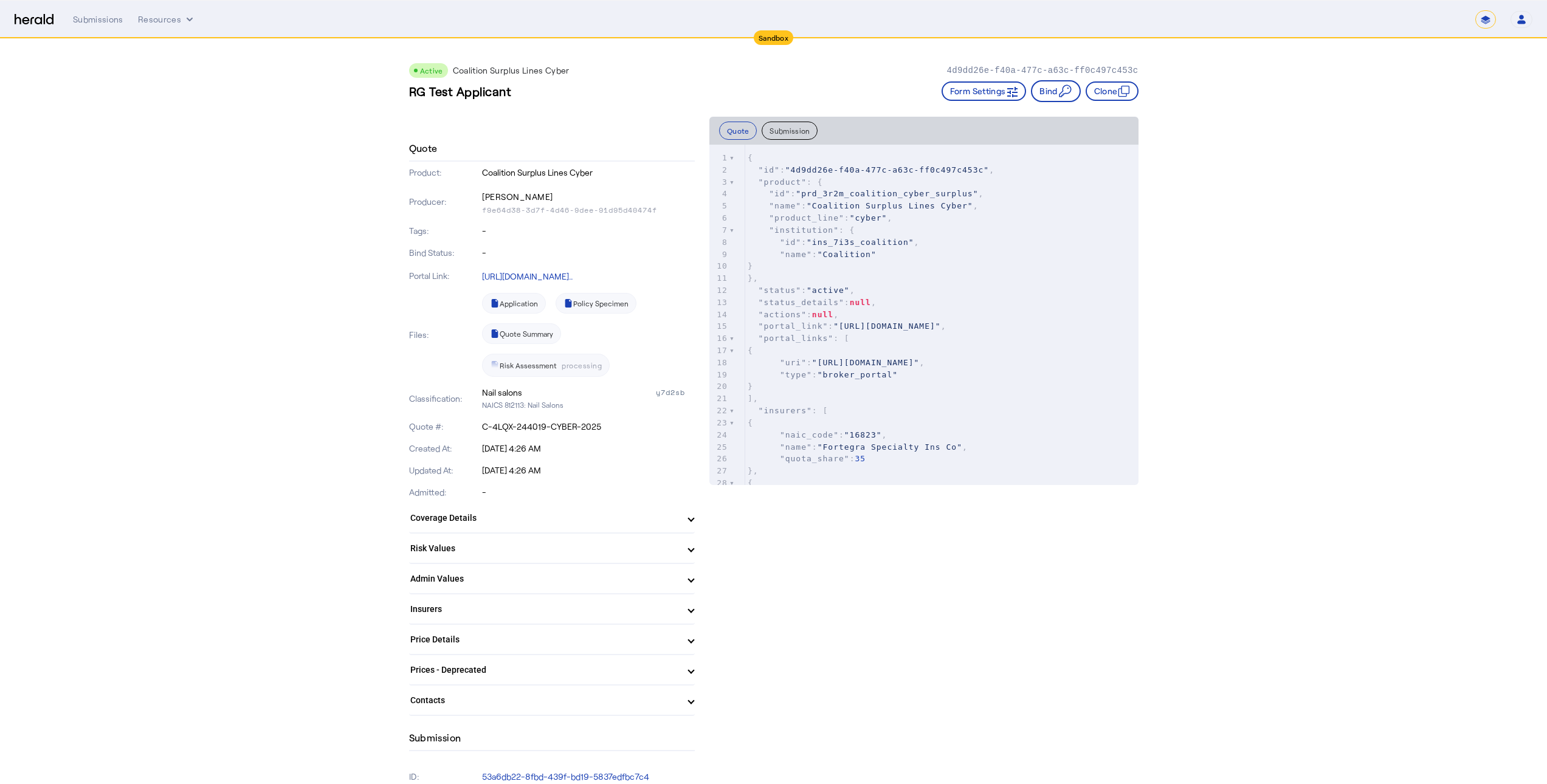
click at [786, 131] on button "Submission" at bounding box center [789, 130] width 56 height 18
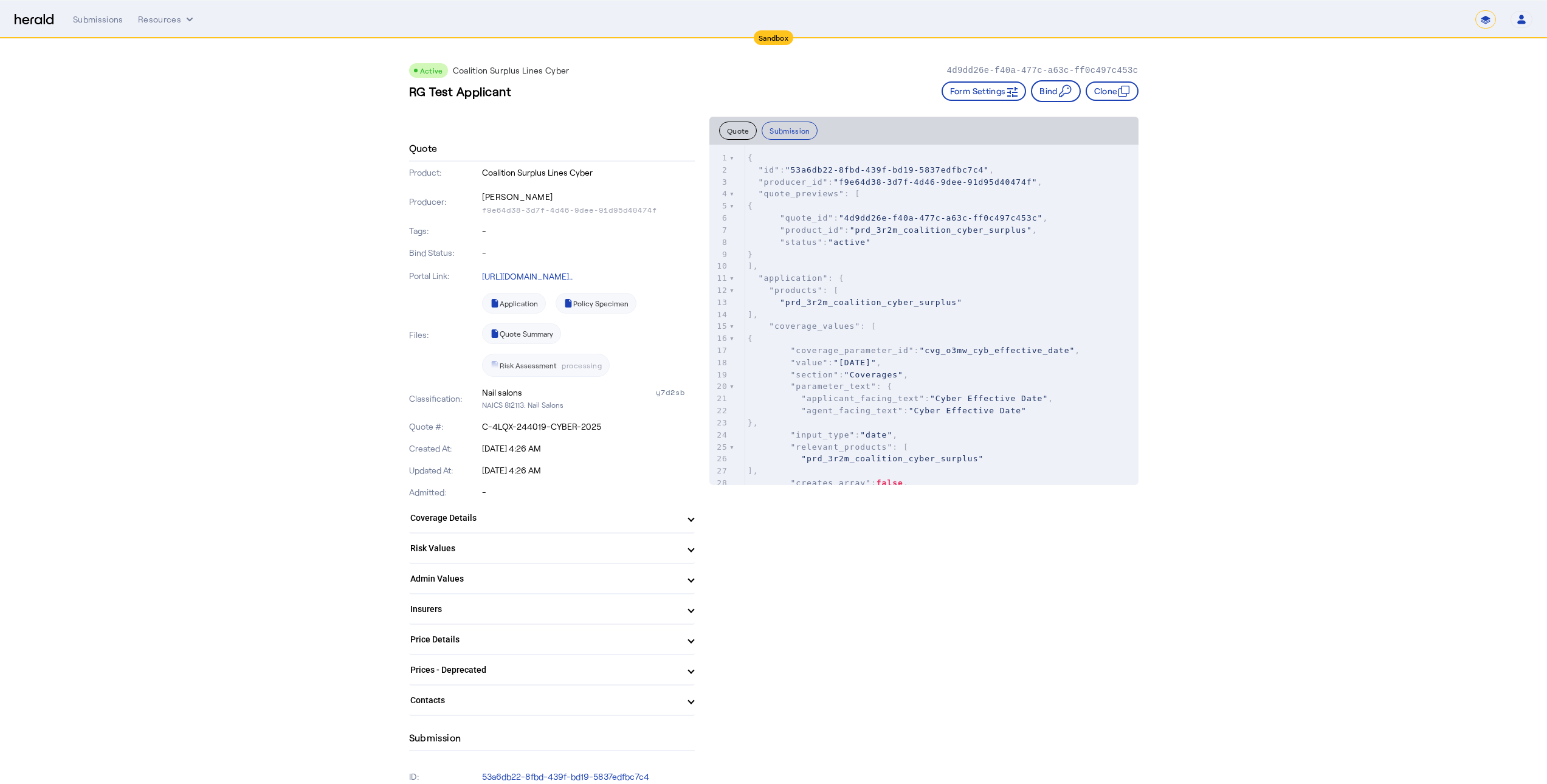
click at [747, 132] on button "Quote" at bounding box center [738, 130] width 38 height 18
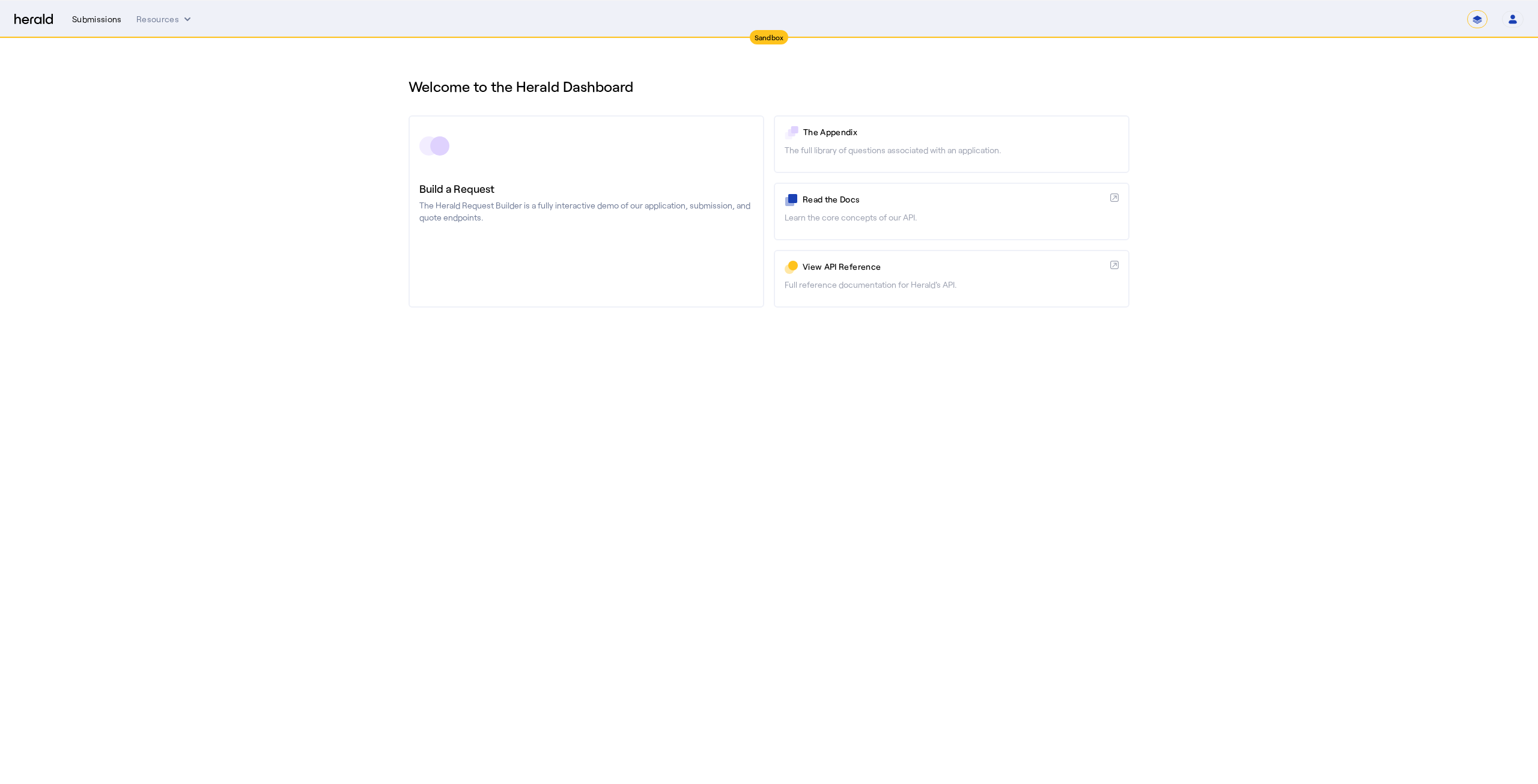
click at [109, 22] on div "Submissions" at bounding box center [97, 19] width 49 height 12
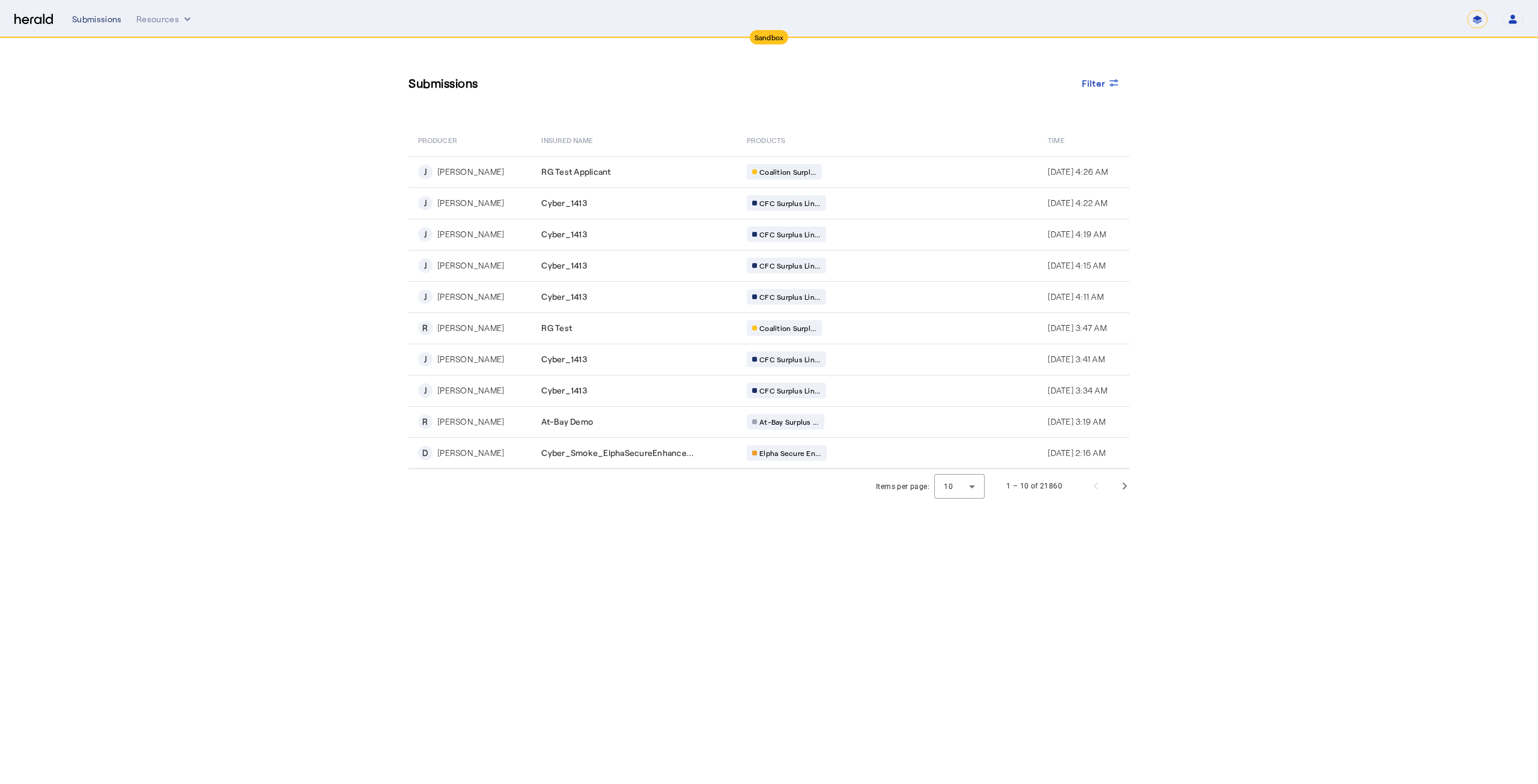
click at [110, 21] on div "Submissions" at bounding box center [97, 19] width 49 height 12
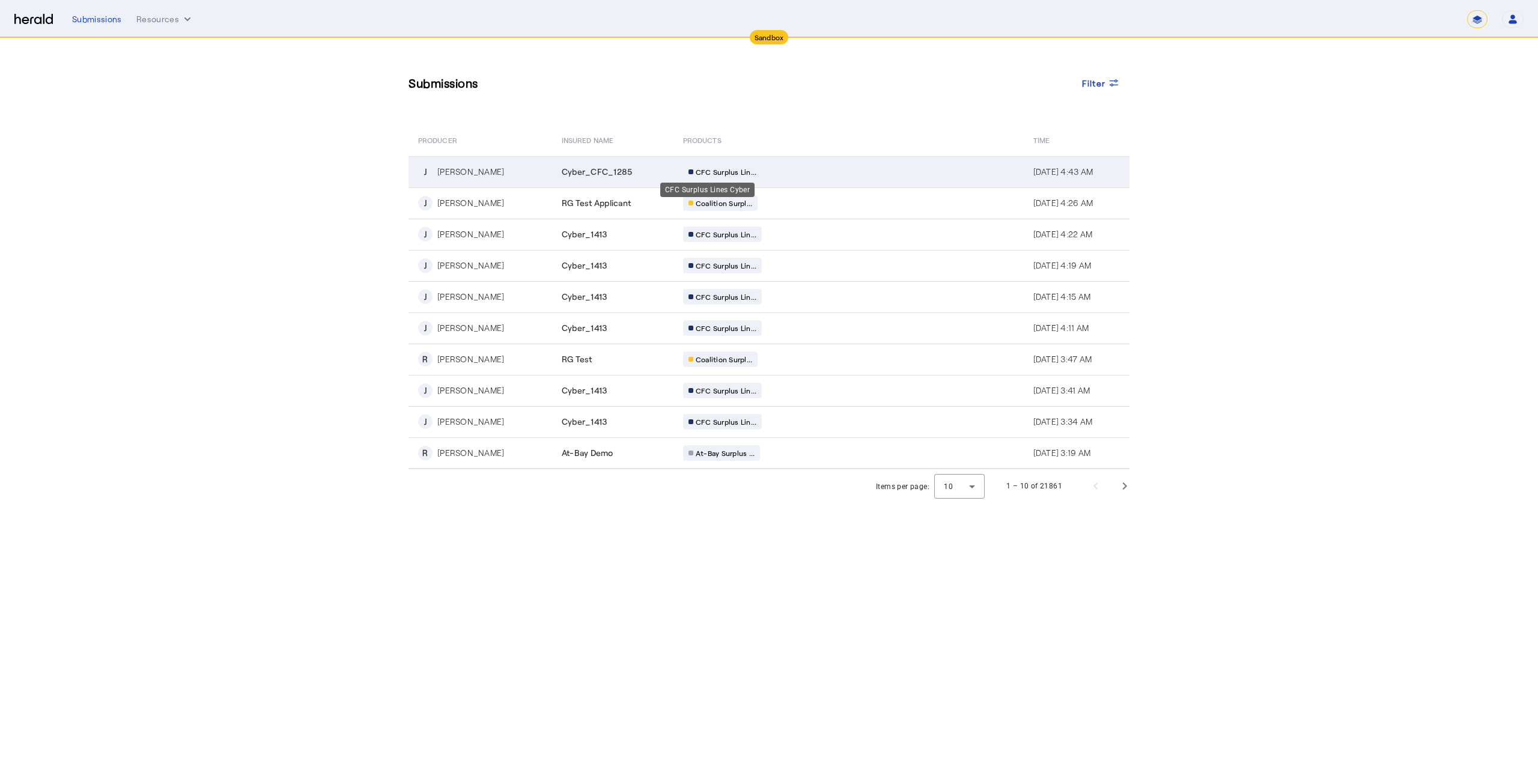
click at [696, 176] on span "CFC Surplus Lin..." at bounding box center [726, 172] width 61 height 9
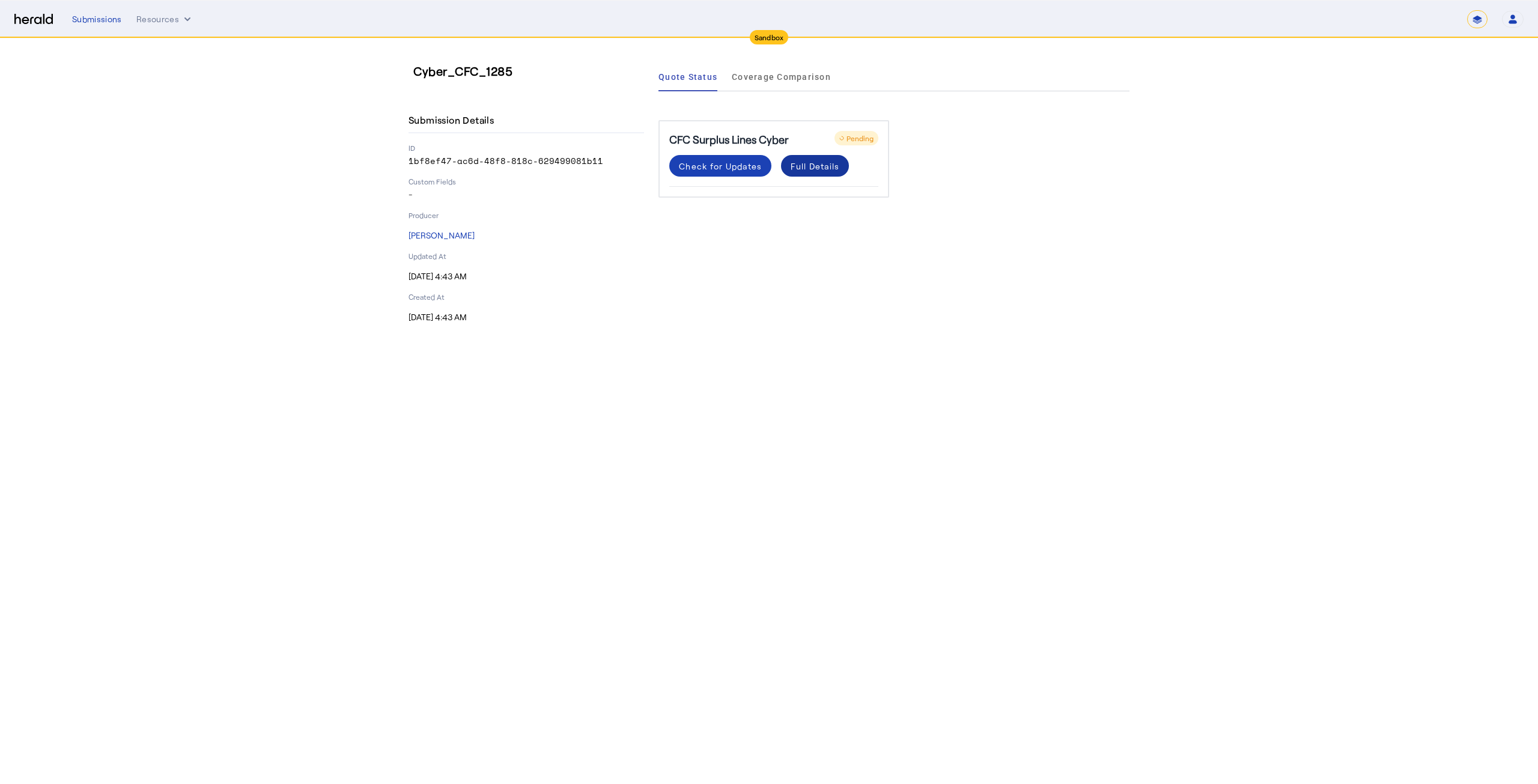
click at [817, 164] on div "Full Details" at bounding box center [814, 166] width 49 height 12
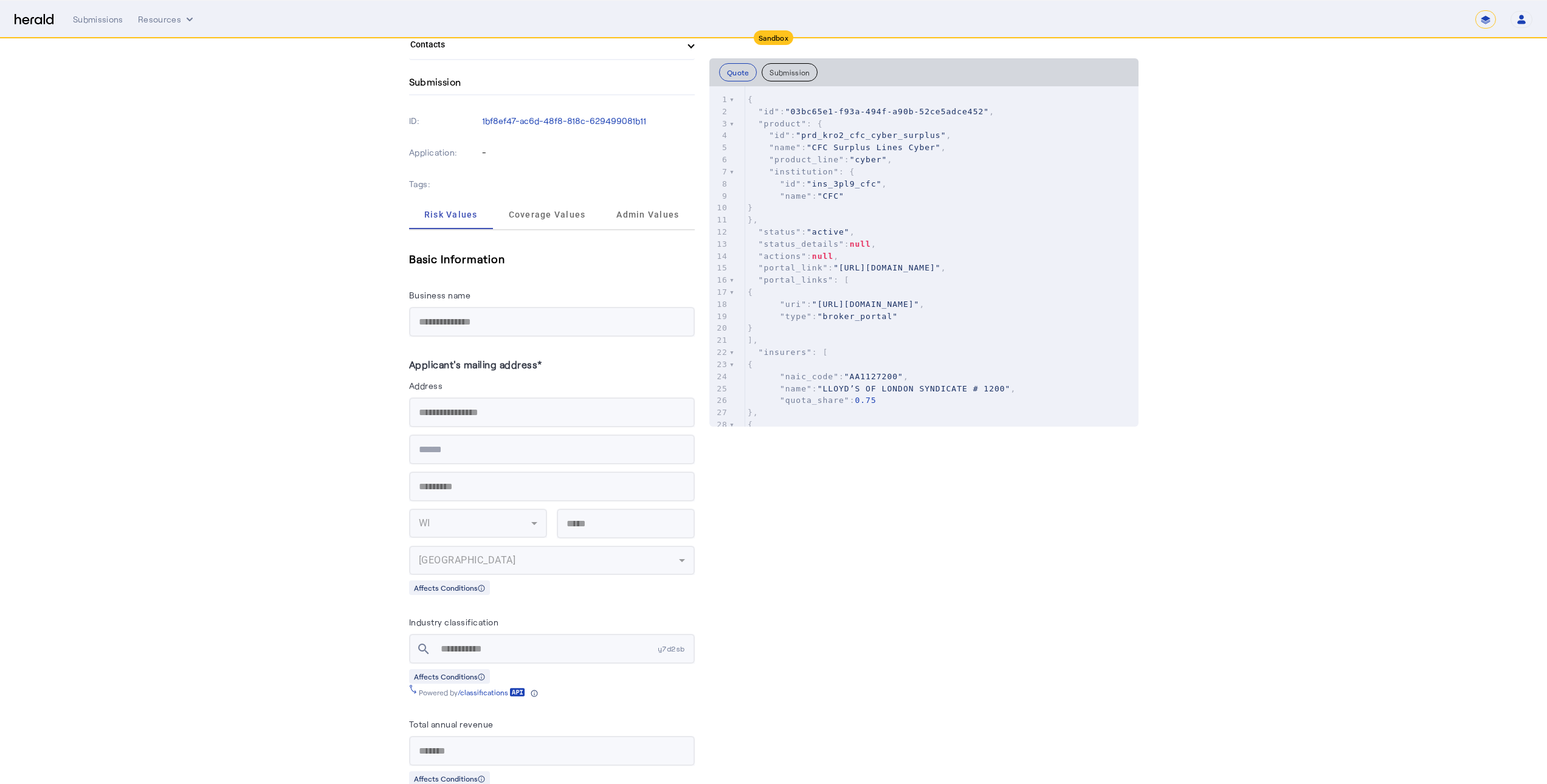
scroll to position [608, 0]
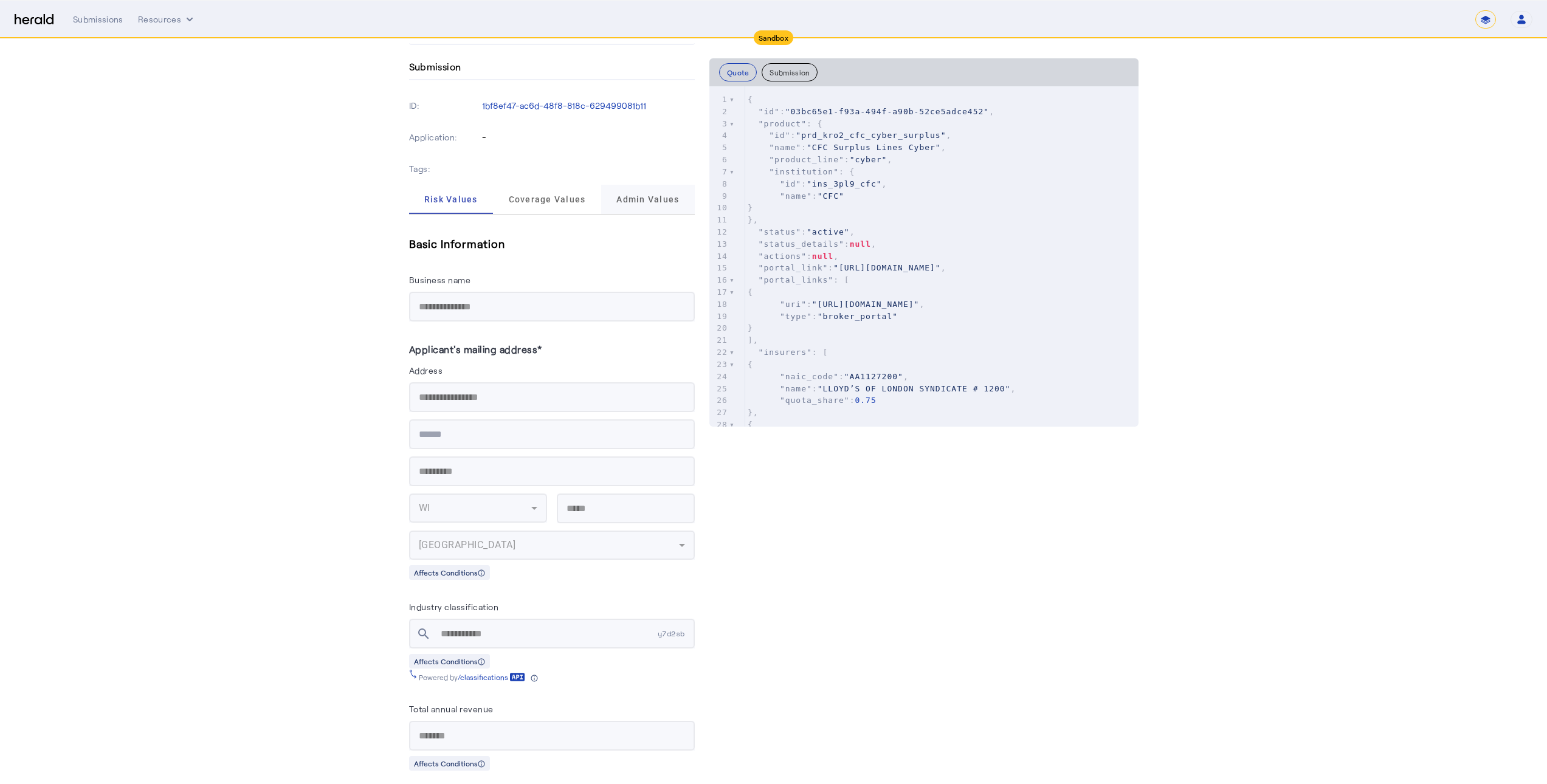
click at [664, 204] on span "Admin Values" at bounding box center [648, 199] width 63 height 29
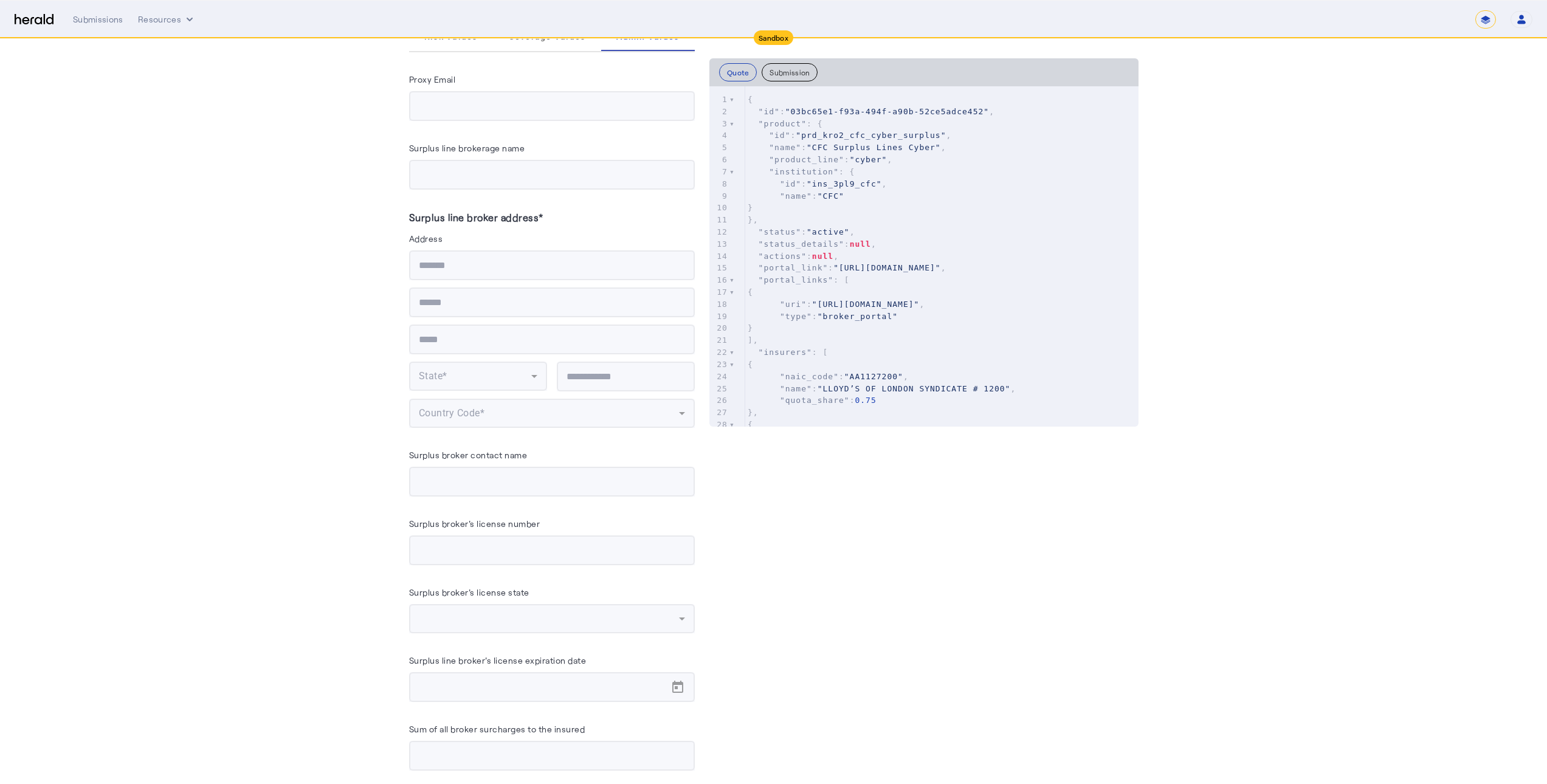
scroll to position [467, 0]
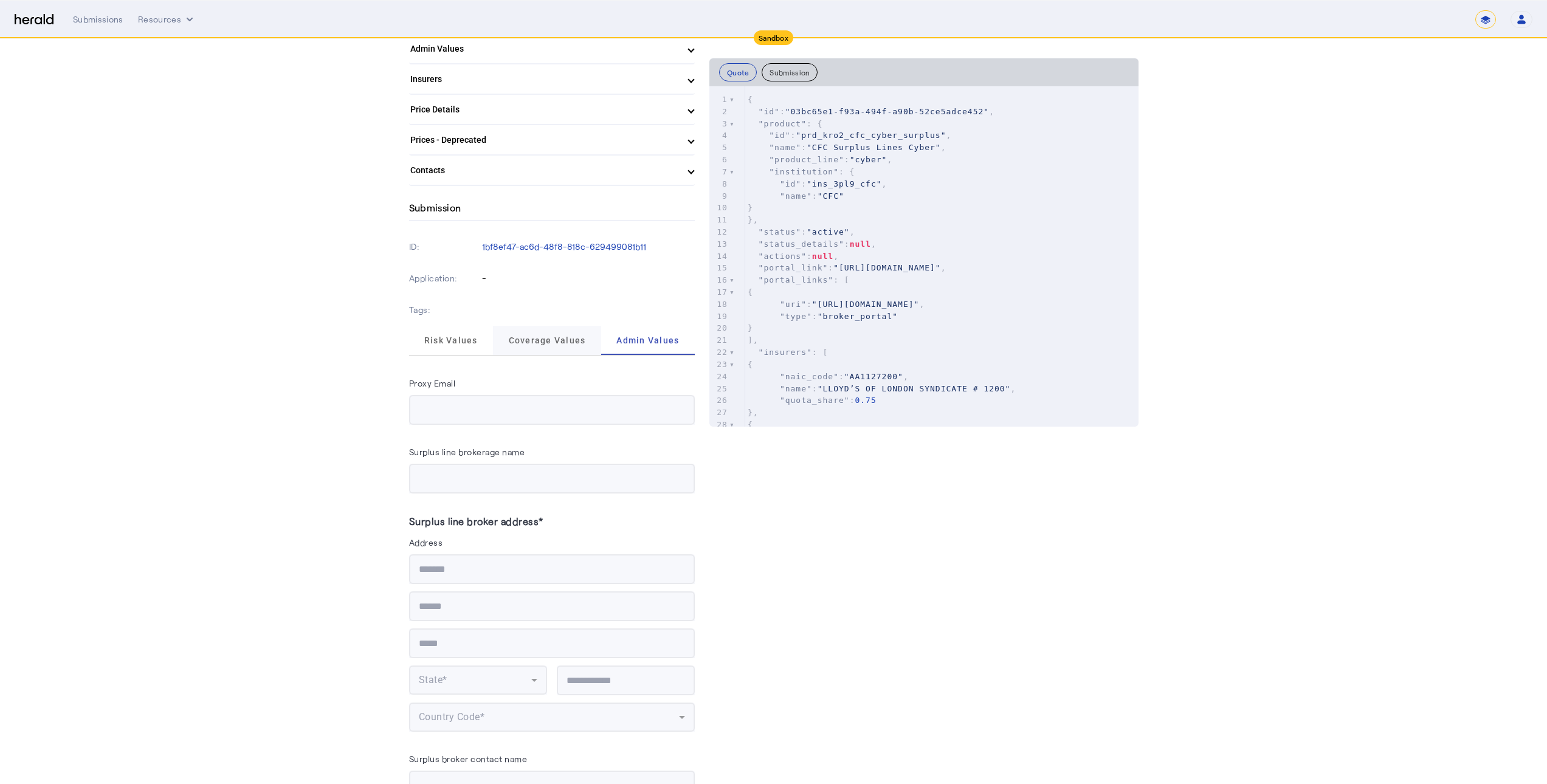
click at [557, 336] on span "Coverage Values" at bounding box center [547, 340] width 77 height 9
click at [455, 336] on span "Risk Values" at bounding box center [451, 340] width 53 height 9
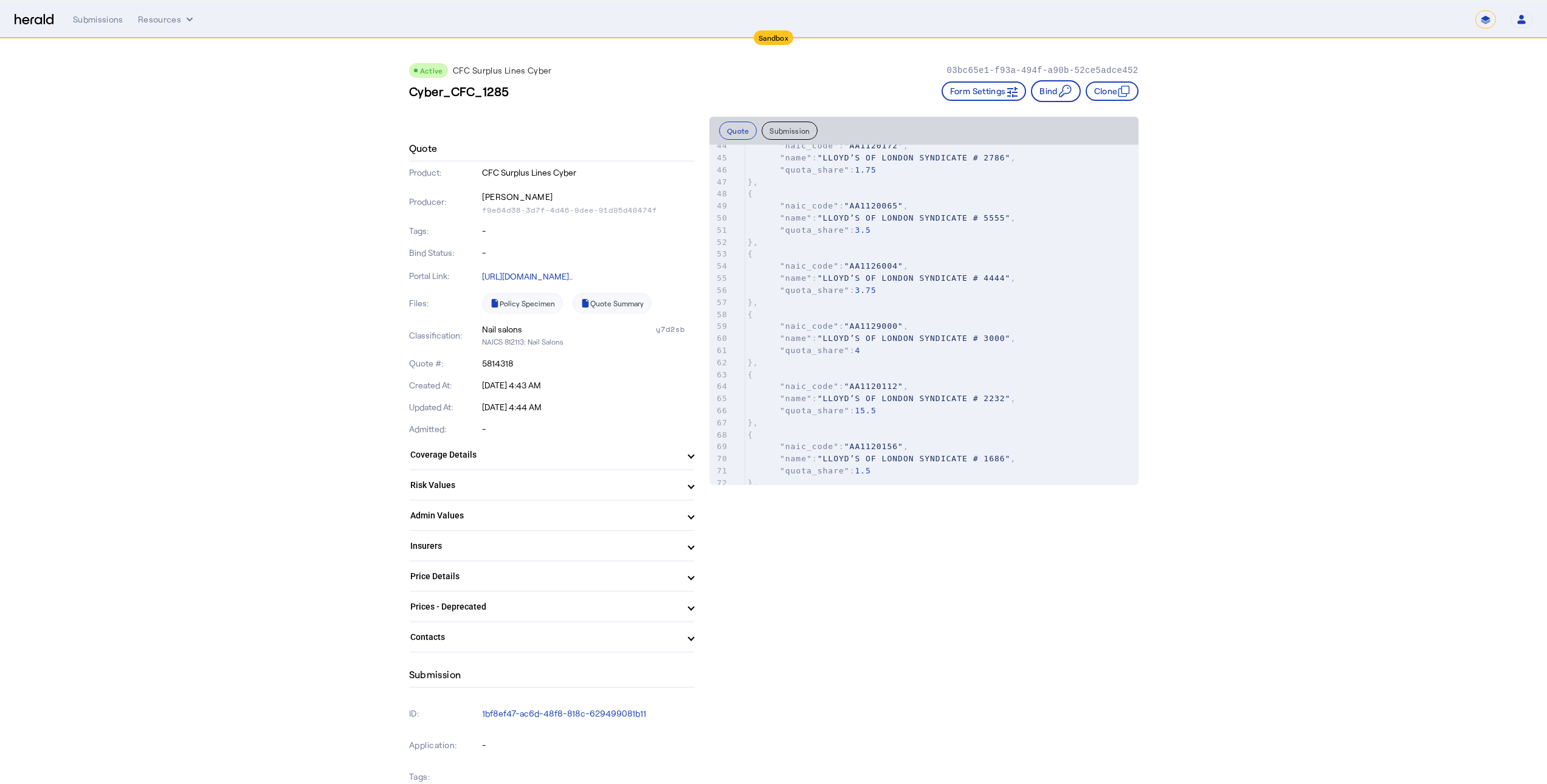
scroll to position [669, 0]
